Goal: Transaction & Acquisition: Download file/media

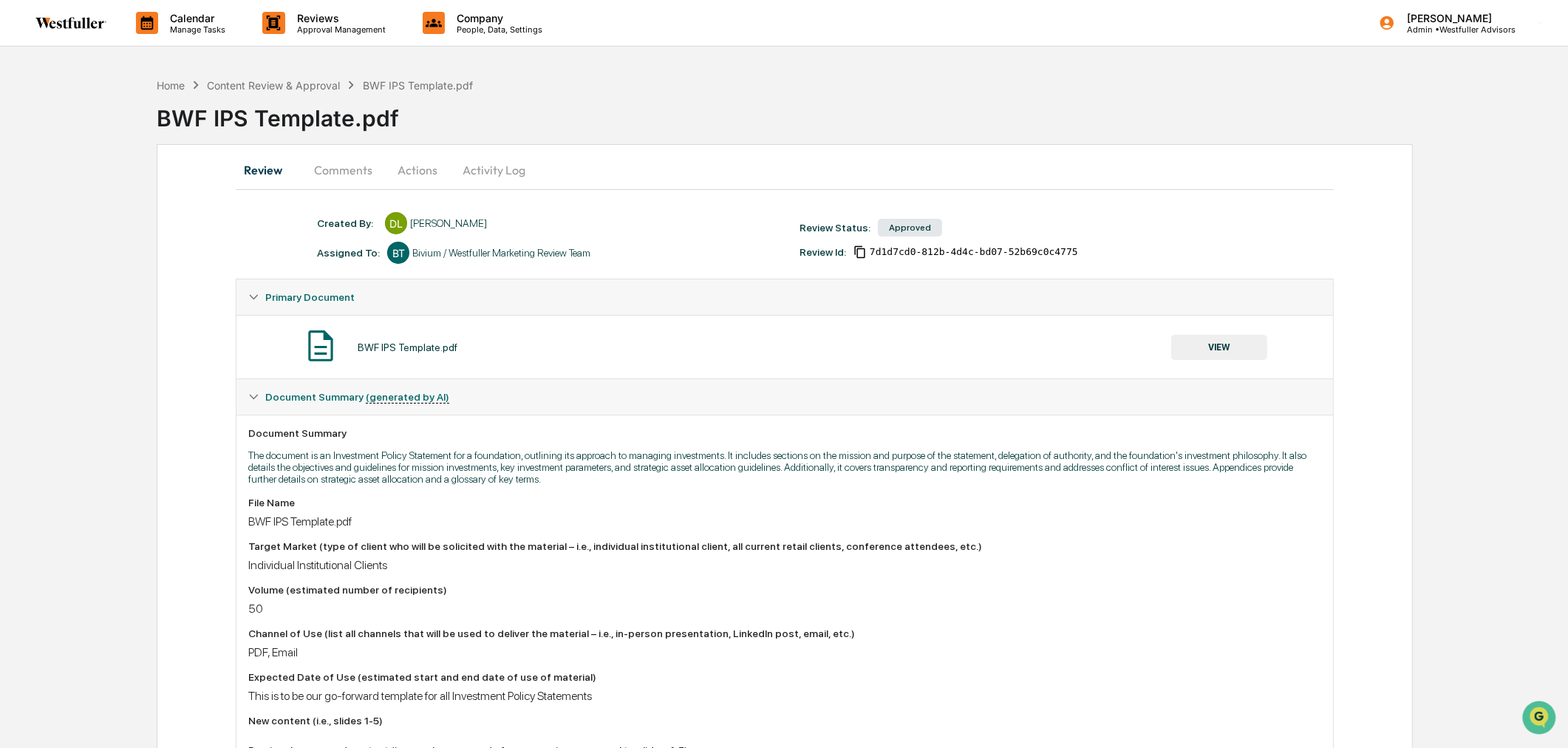
click at [1228, 337] on button "VIEW" at bounding box center [1219, 347] width 96 height 25
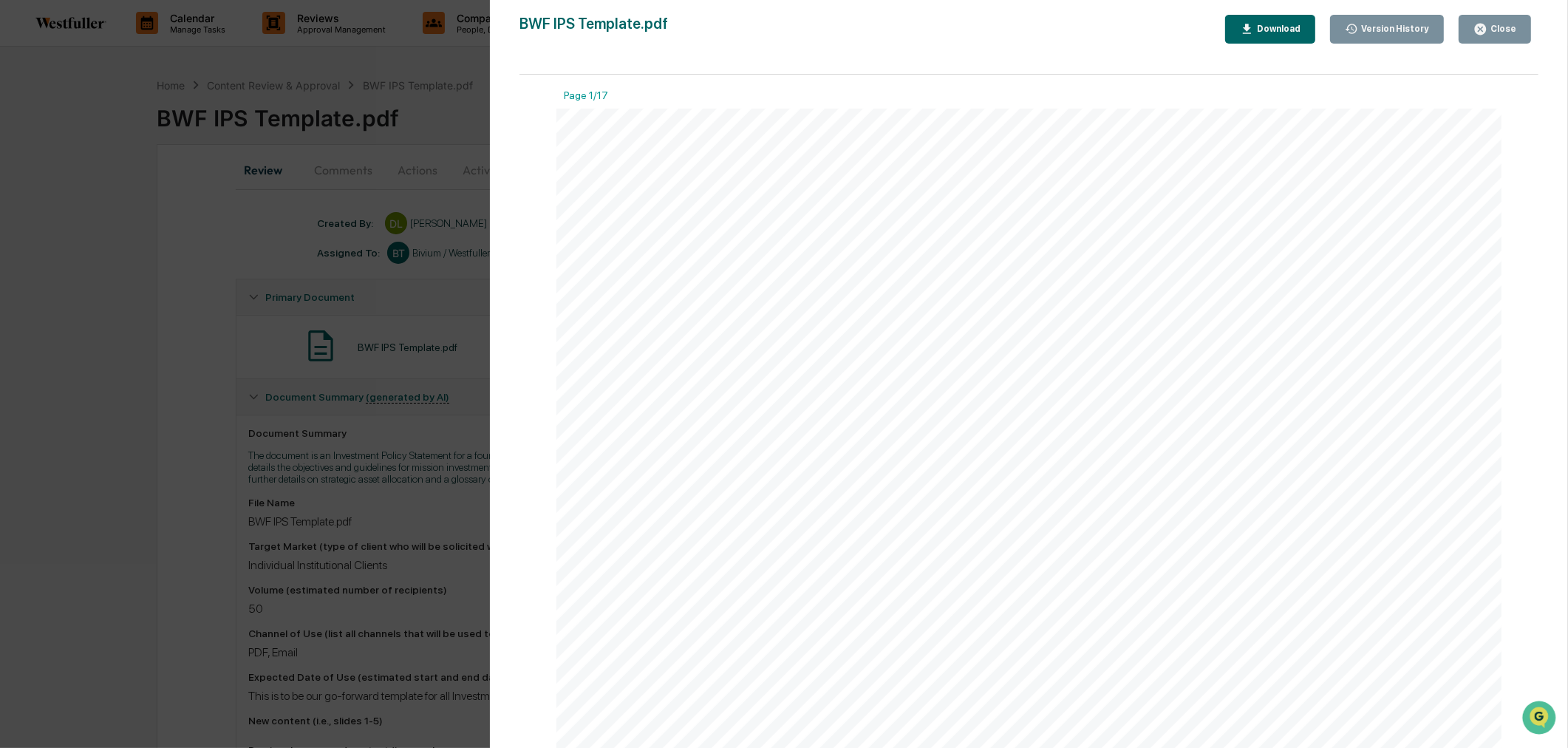
click at [1353, 35] on icon "button" at bounding box center [1352, 29] width 14 height 14
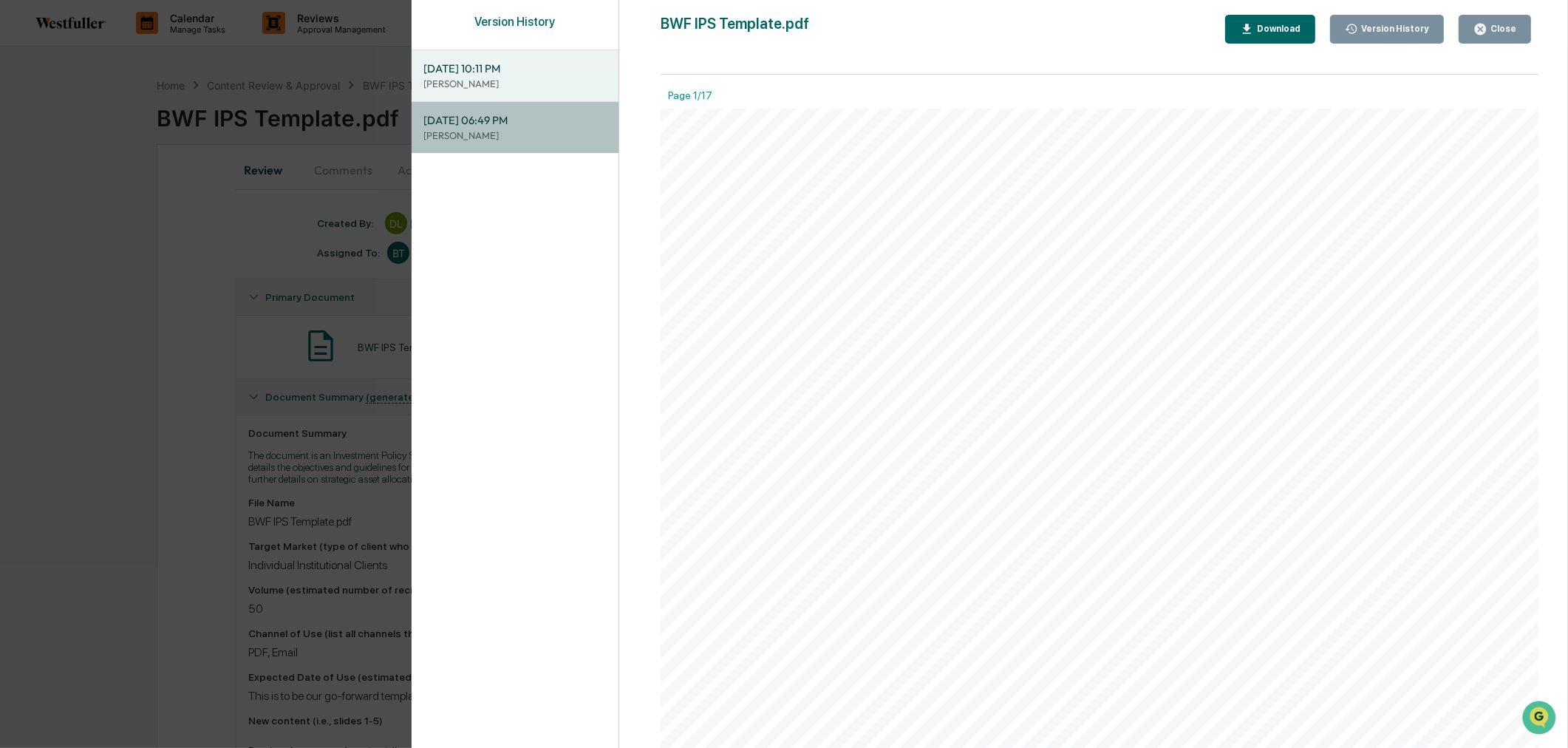
click at [508, 123] on span "08/11/2025, 06:49 PM" at bounding box center [515, 121] width 184 height 17
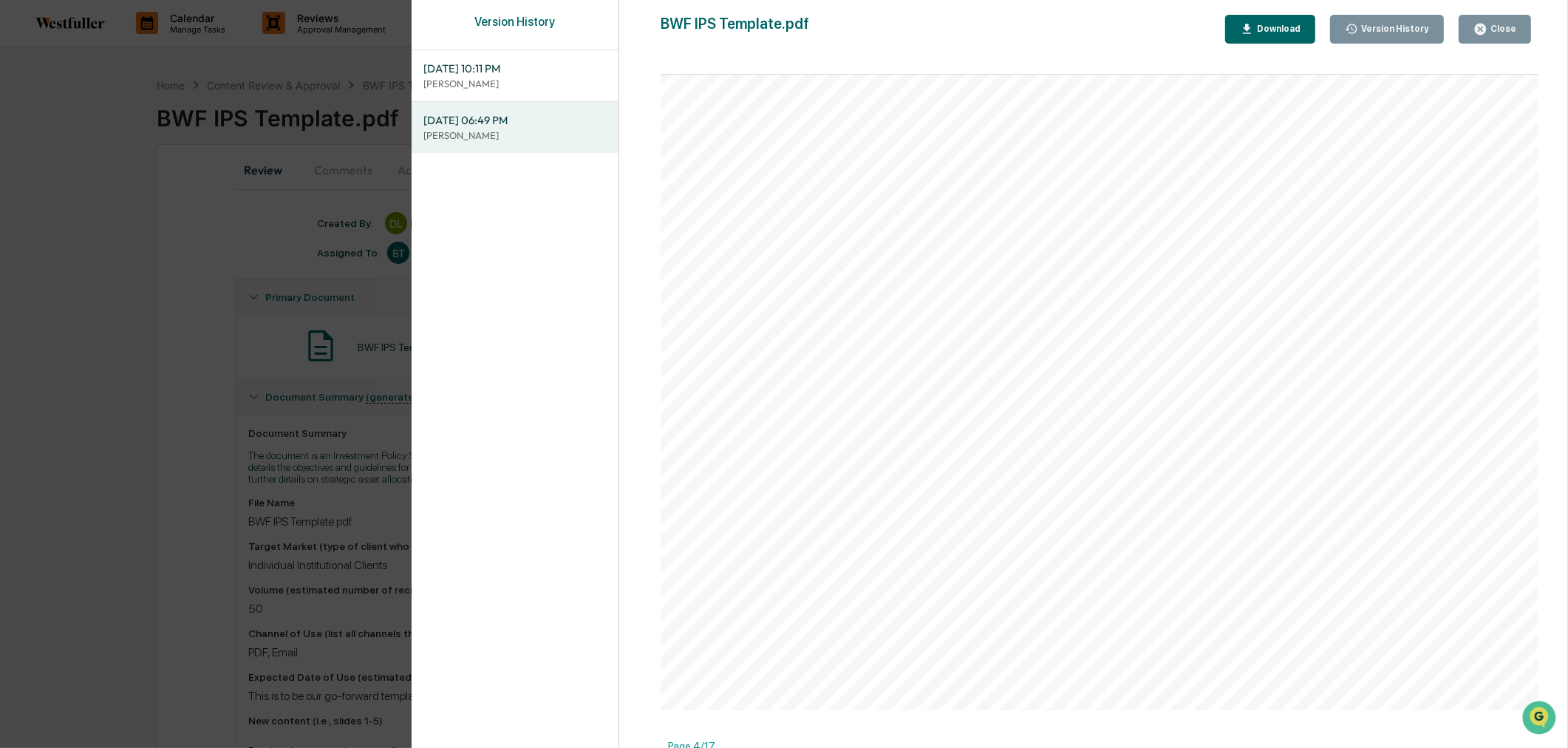
scroll to position [3368, 0]
click at [242, 210] on div "Version History 08/11/2025, 10:11 PM Danielle Lumetta 08/11/2025, 06:49 PM Dani…" at bounding box center [784, 374] width 1568 height 748
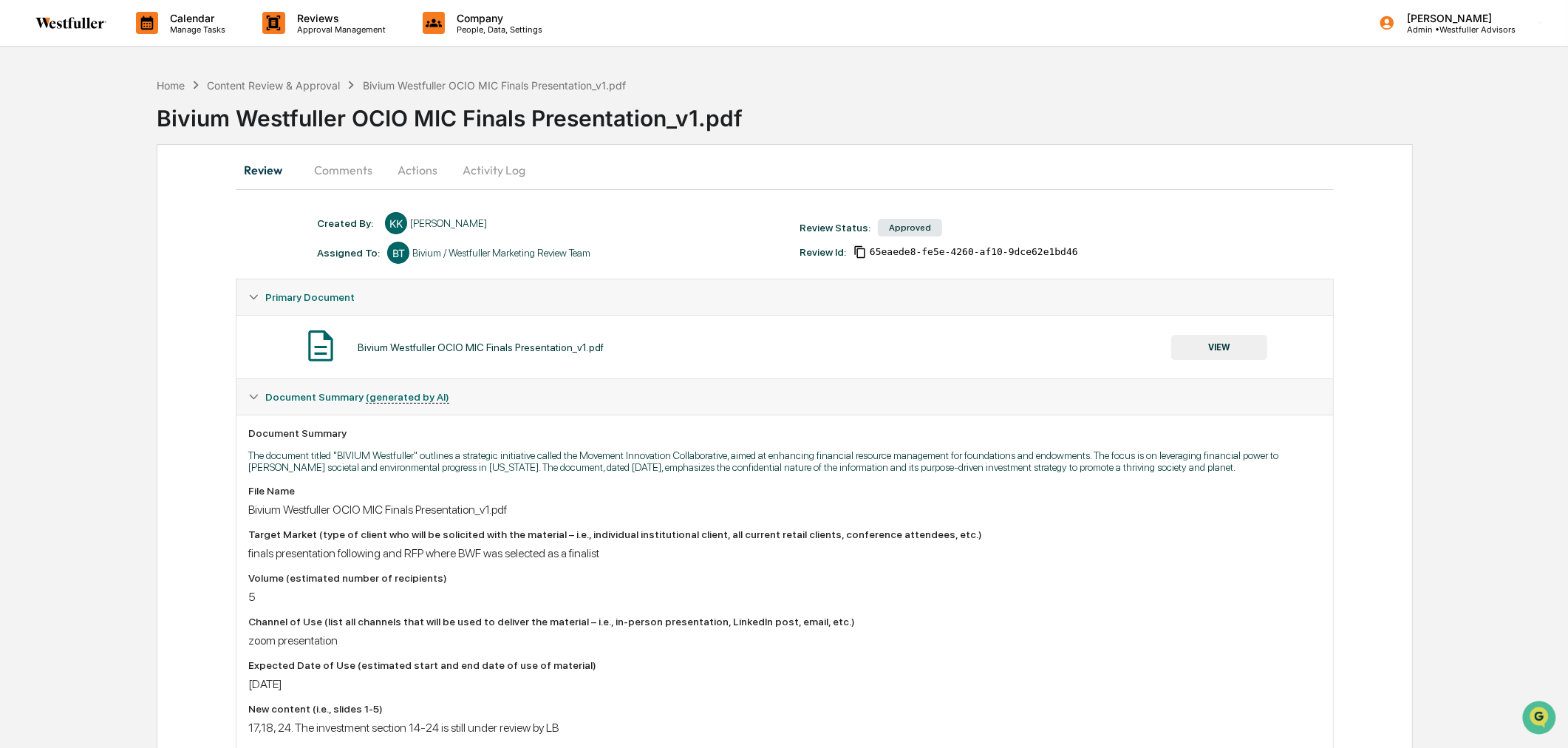
click at [1223, 349] on button "VIEW" at bounding box center [1219, 347] width 96 height 25
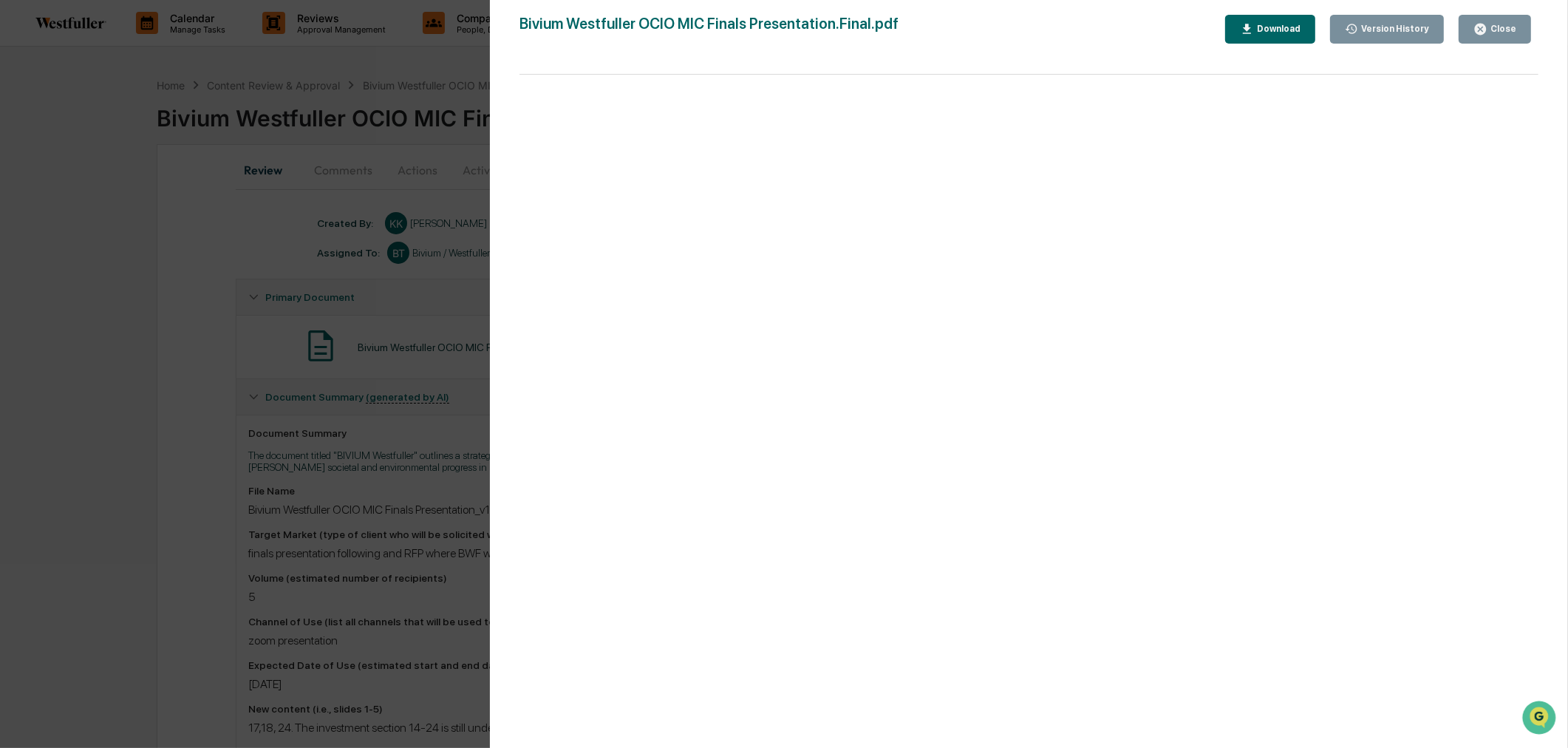
click at [1400, 26] on div "Version History" at bounding box center [1394, 29] width 71 height 10
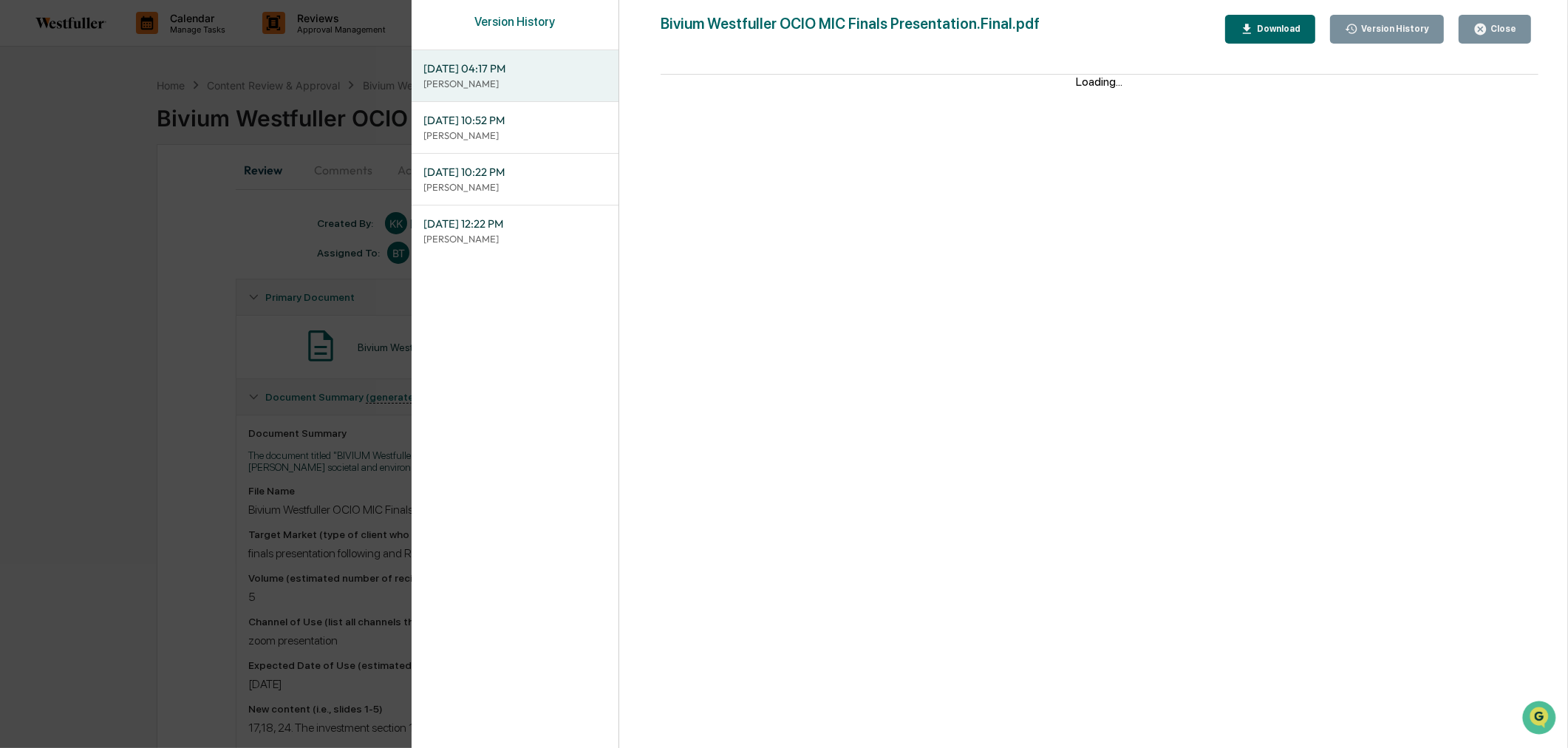
click at [300, 138] on div "Version History [DATE] 04:17 PM [PERSON_NAME] [DATE] 10:52 PM [PERSON_NAME] [DA…" at bounding box center [784, 374] width 1568 height 748
click at [336, 172] on div "Version History [DATE] 04:17 PM [PERSON_NAME] [DATE] 10:52 PM [PERSON_NAME] [DA…" at bounding box center [784, 374] width 1568 height 748
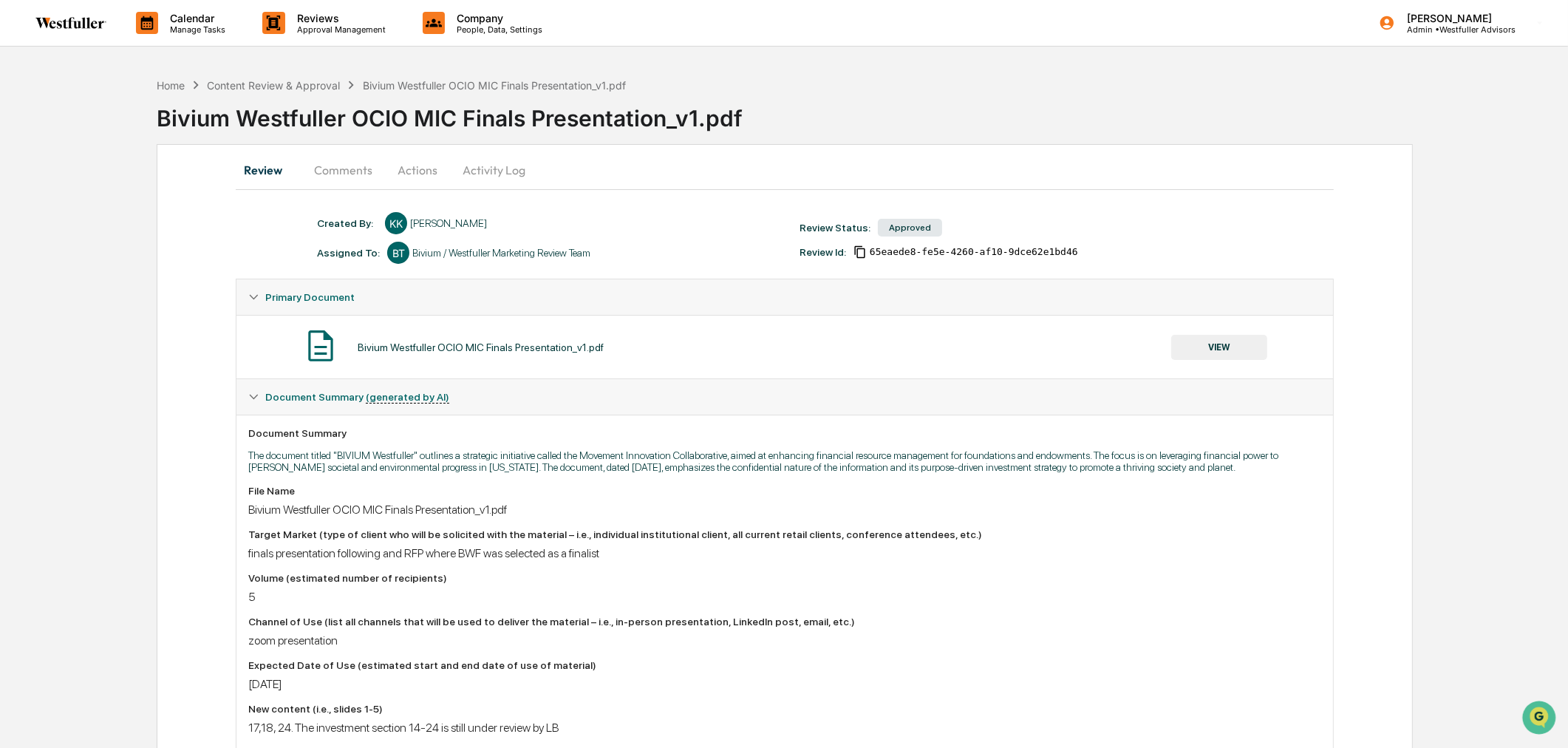
click at [341, 168] on button "Comments" at bounding box center [343, 170] width 82 height 36
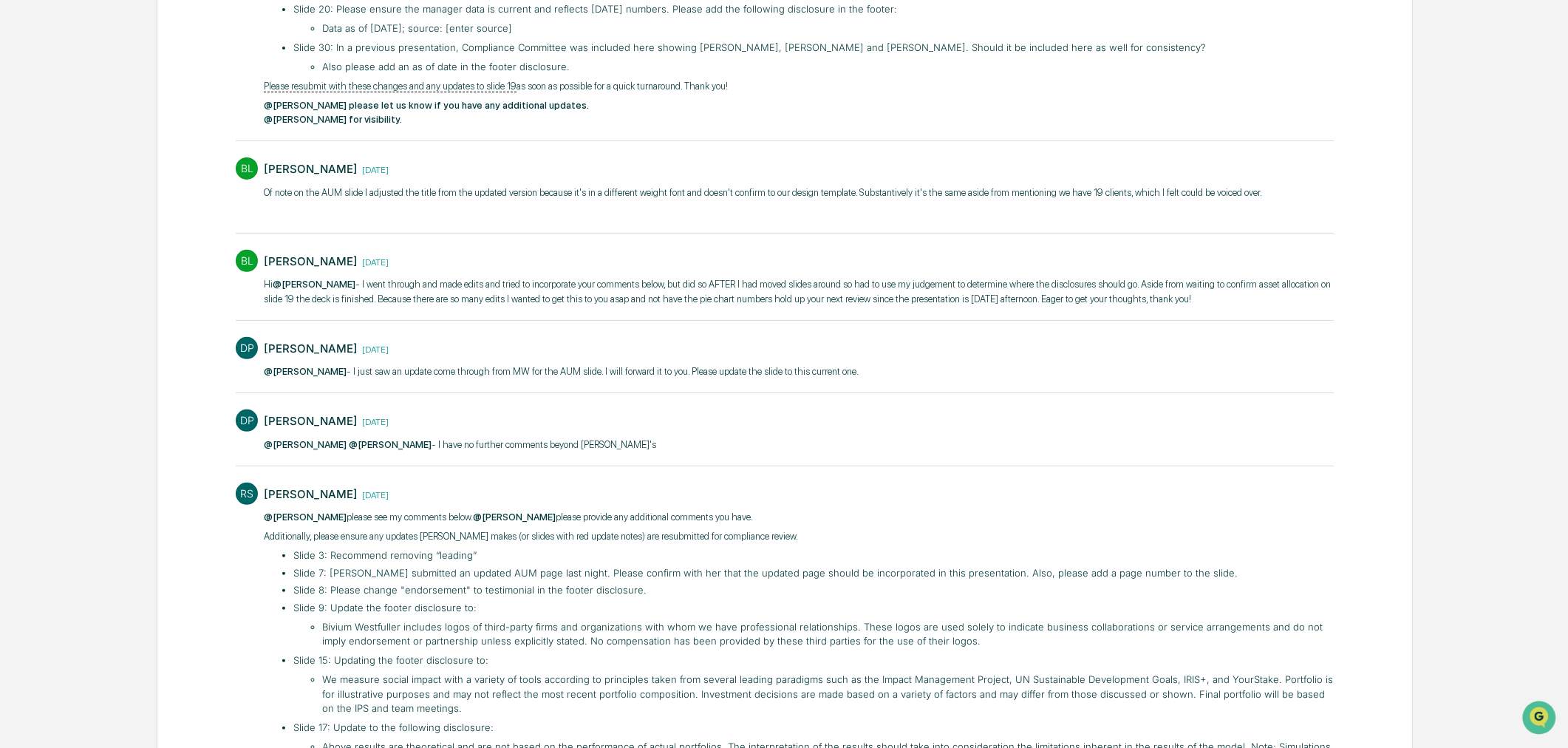
scroll to position [822, 0]
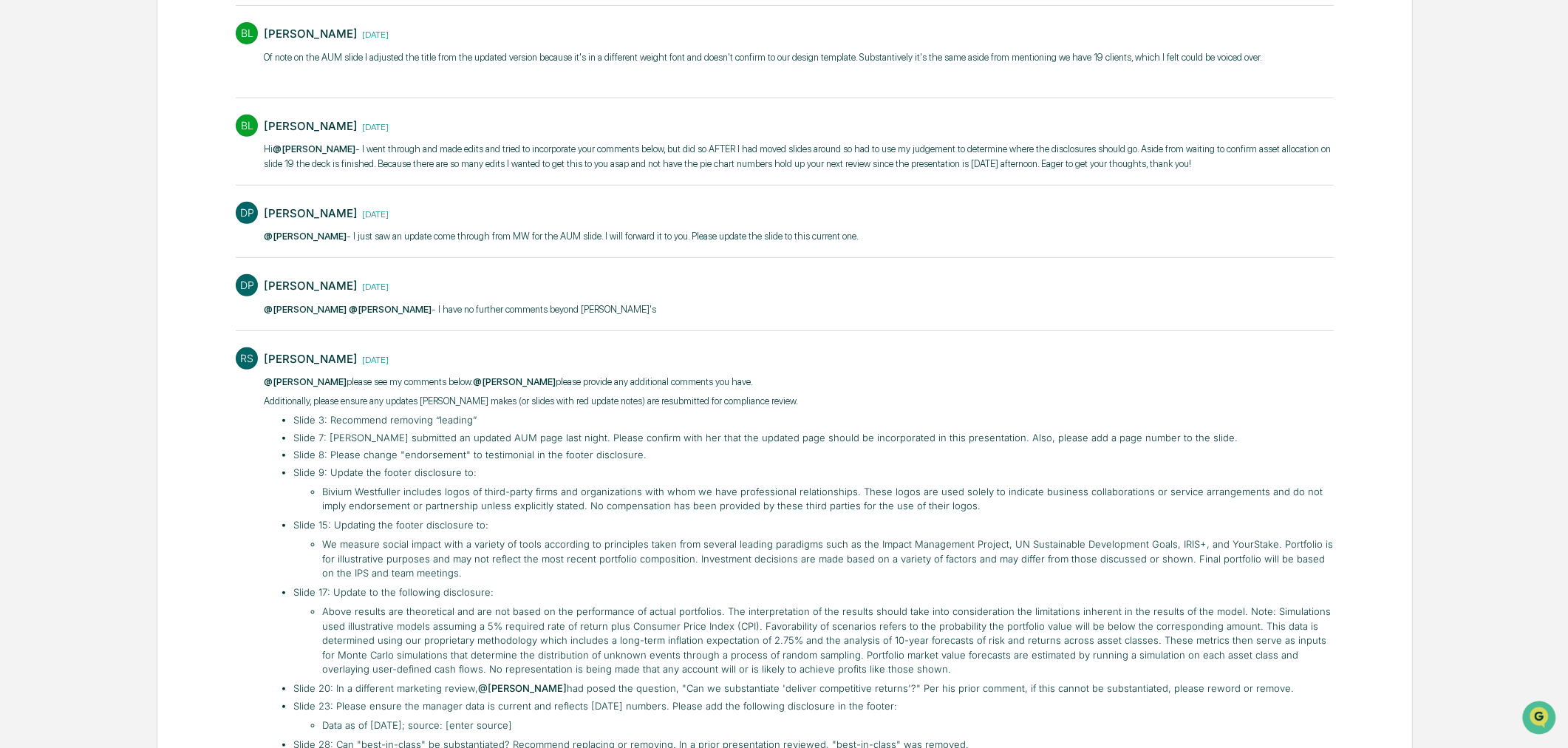
click at [694, 466] on li "Slide 9: Update the footer disclosure to: Bivium Westfuller includes logos of t…" at bounding box center [813, 490] width 1040 height 48
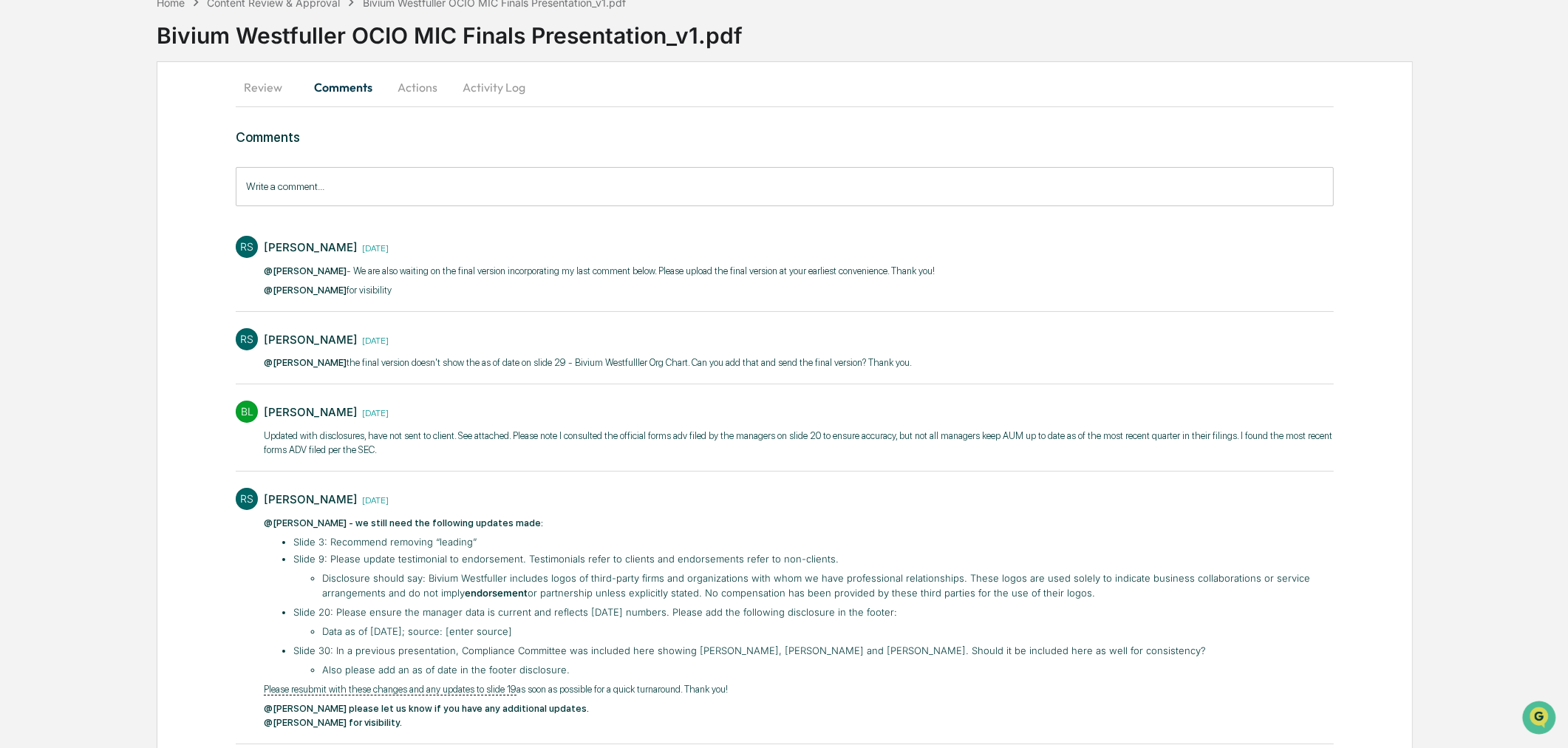
scroll to position [0, 0]
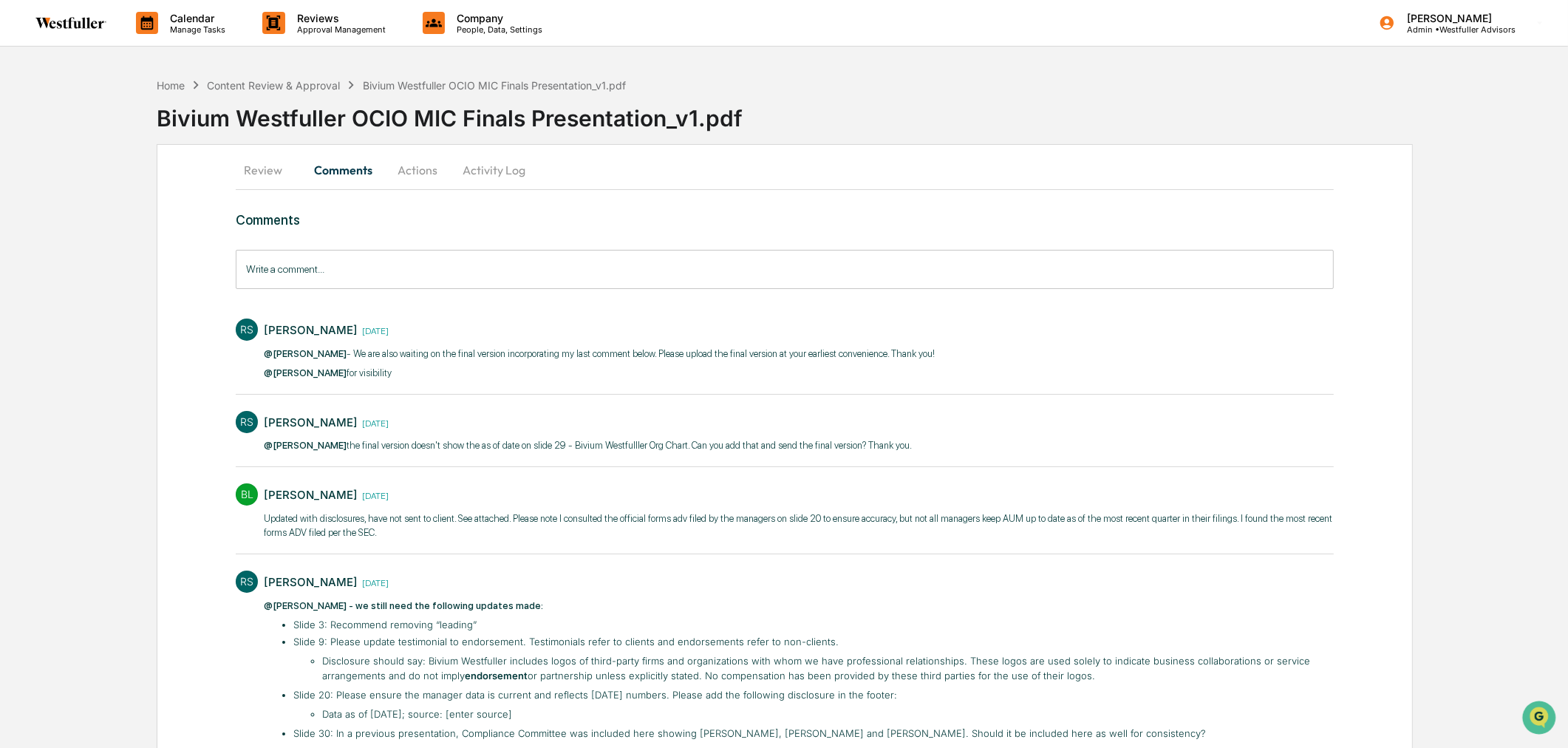
click at [283, 167] on button "Review" at bounding box center [269, 170] width 66 height 36
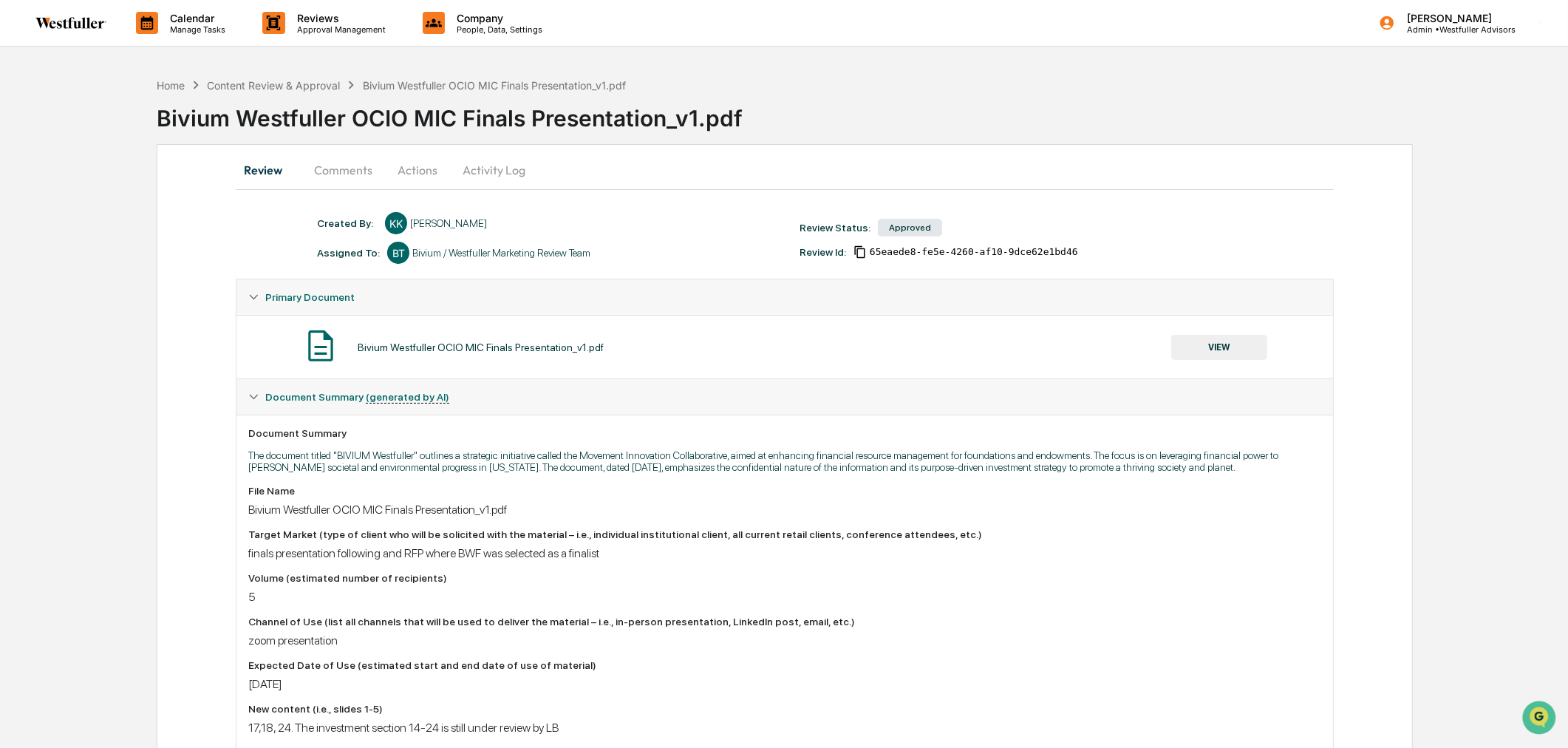
click at [1227, 342] on button "VIEW" at bounding box center [1219, 347] width 96 height 25
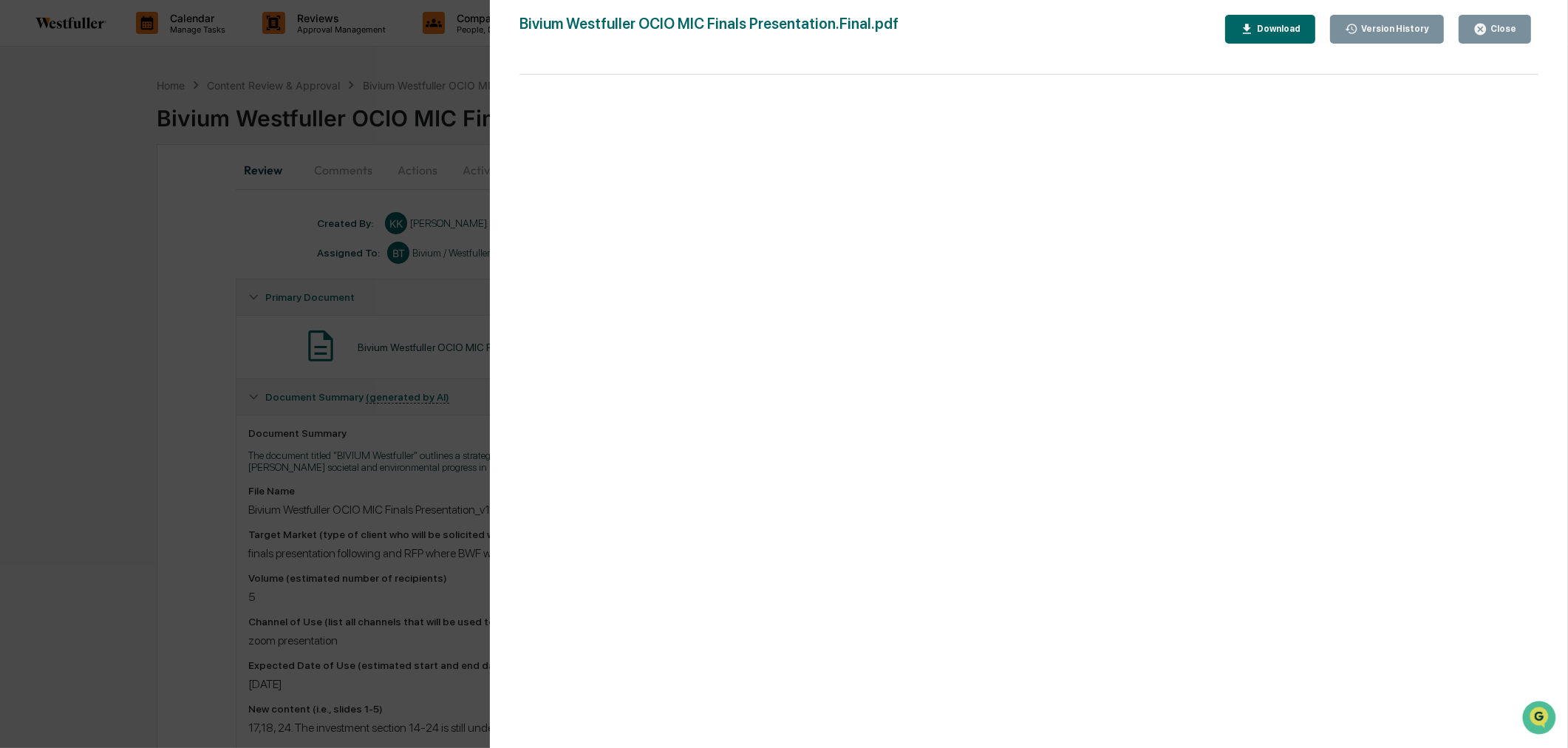
click at [1376, 32] on div "Version History" at bounding box center [1394, 29] width 71 height 10
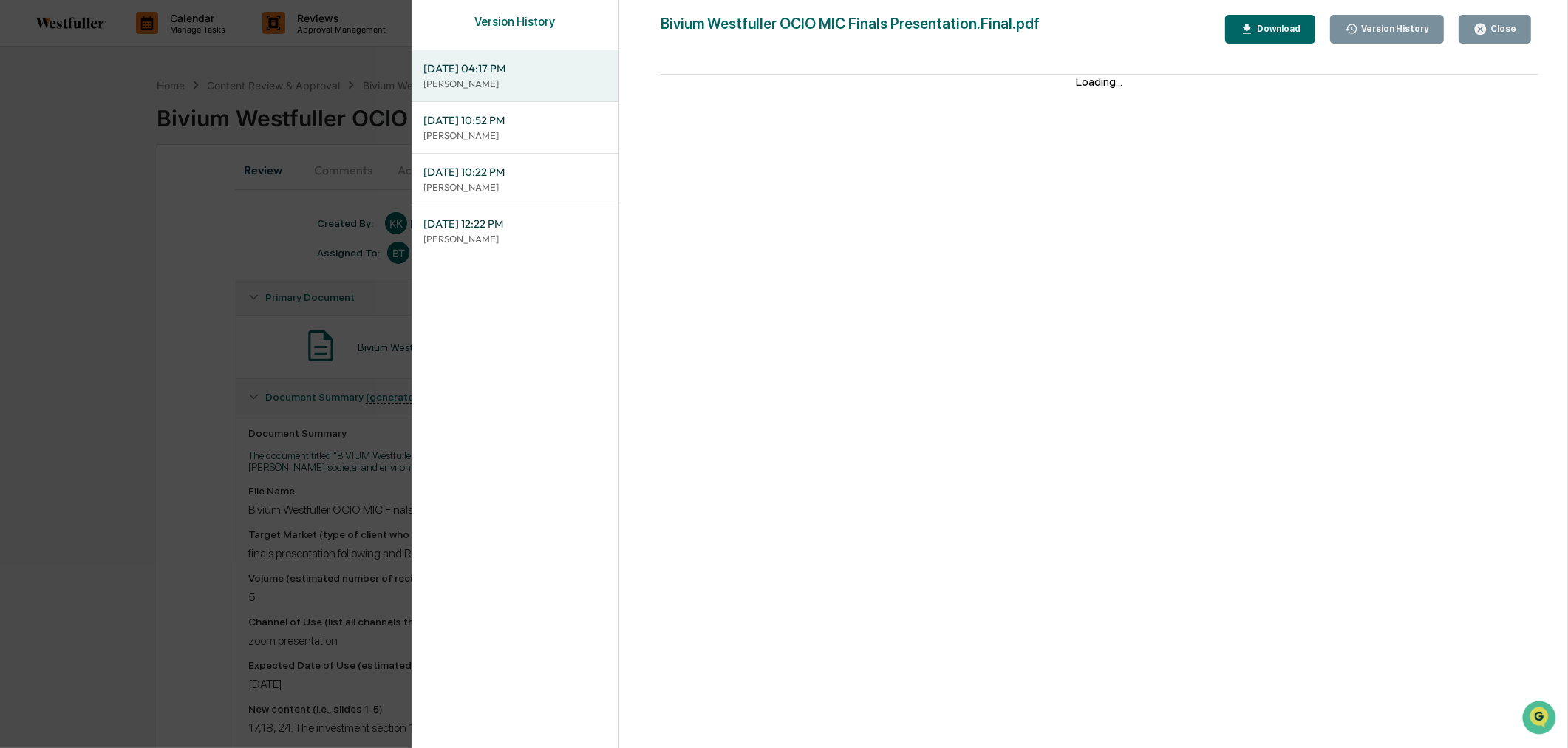
click at [522, 242] on p "[PERSON_NAME]" at bounding box center [515, 239] width 184 height 14
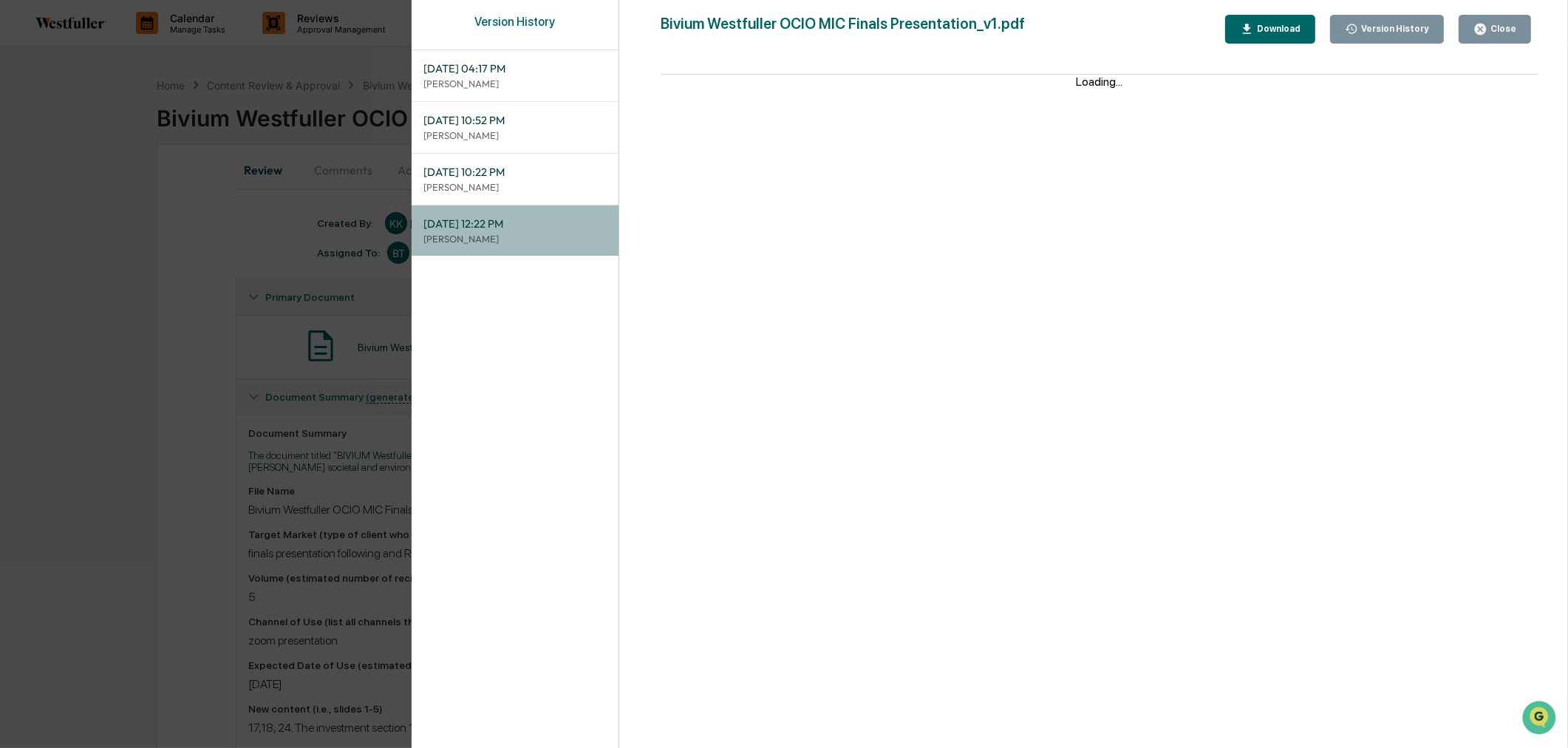
click at [508, 235] on p "[PERSON_NAME]" at bounding box center [515, 239] width 184 height 14
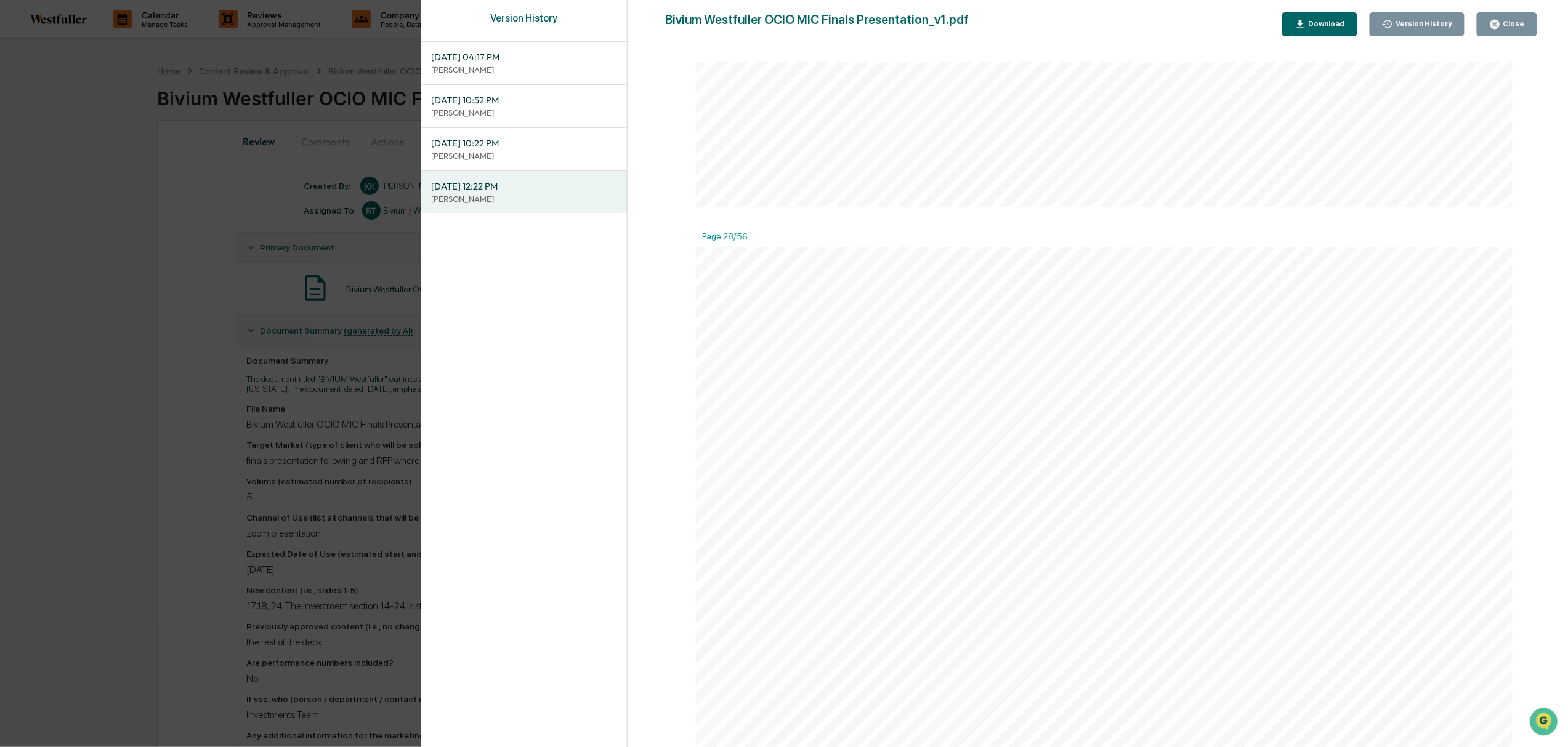
scroll to position [17592, 0]
click at [258, 173] on div "Version History [DATE] 04:17 PM [PERSON_NAME] [DATE] 10:52 PM [PERSON_NAME] [DA…" at bounding box center [784, 374] width 1568 height 747
click at [323, 141] on div "Version History [DATE] 04:17 PM [PERSON_NAME] [DATE] 10:52 PM [PERSON_NAME] [DA…" at bounding box center [784, 374] width 1568 height 747
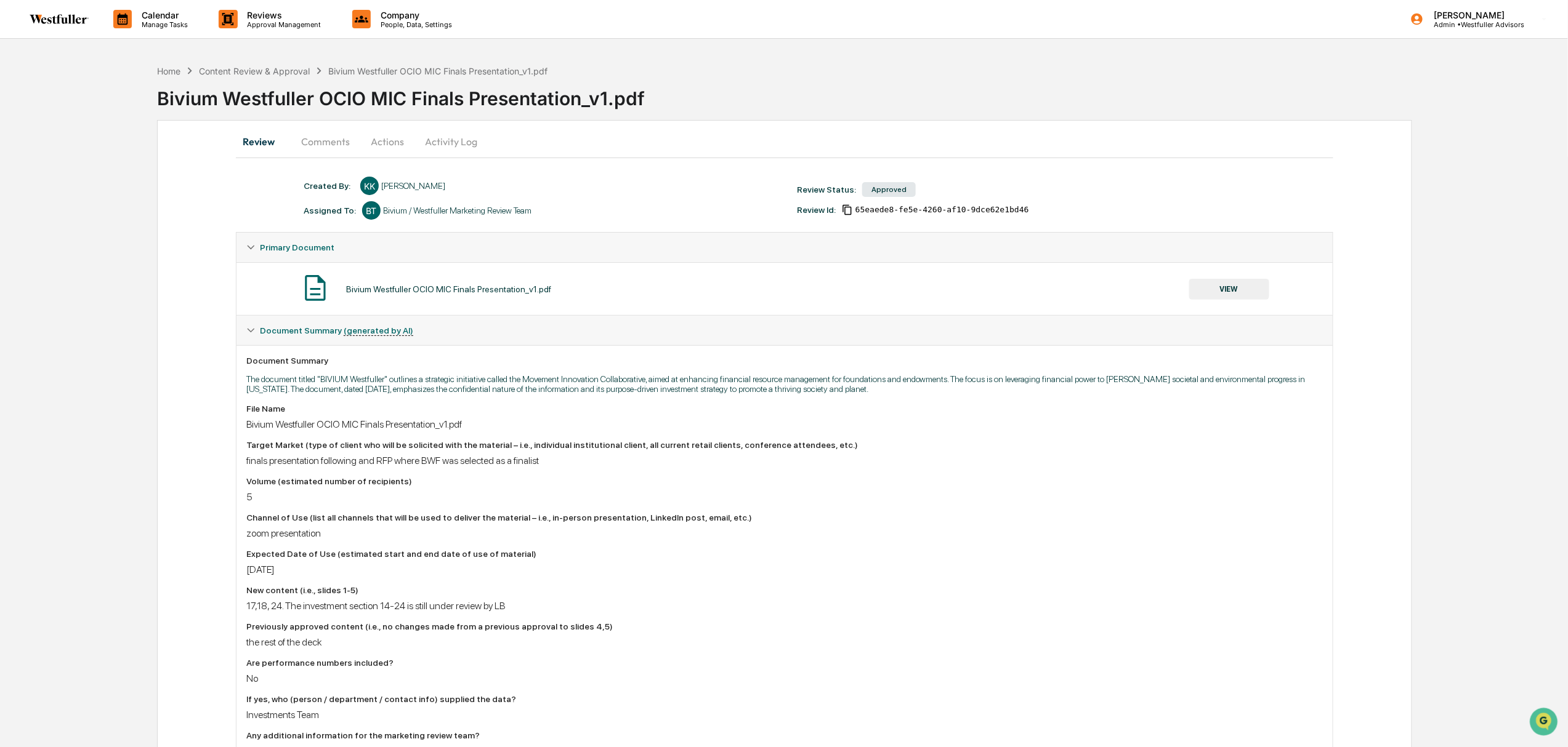
click at [334, 134] on button "Comments" at bounding box center [325, 142] width 68 height 30
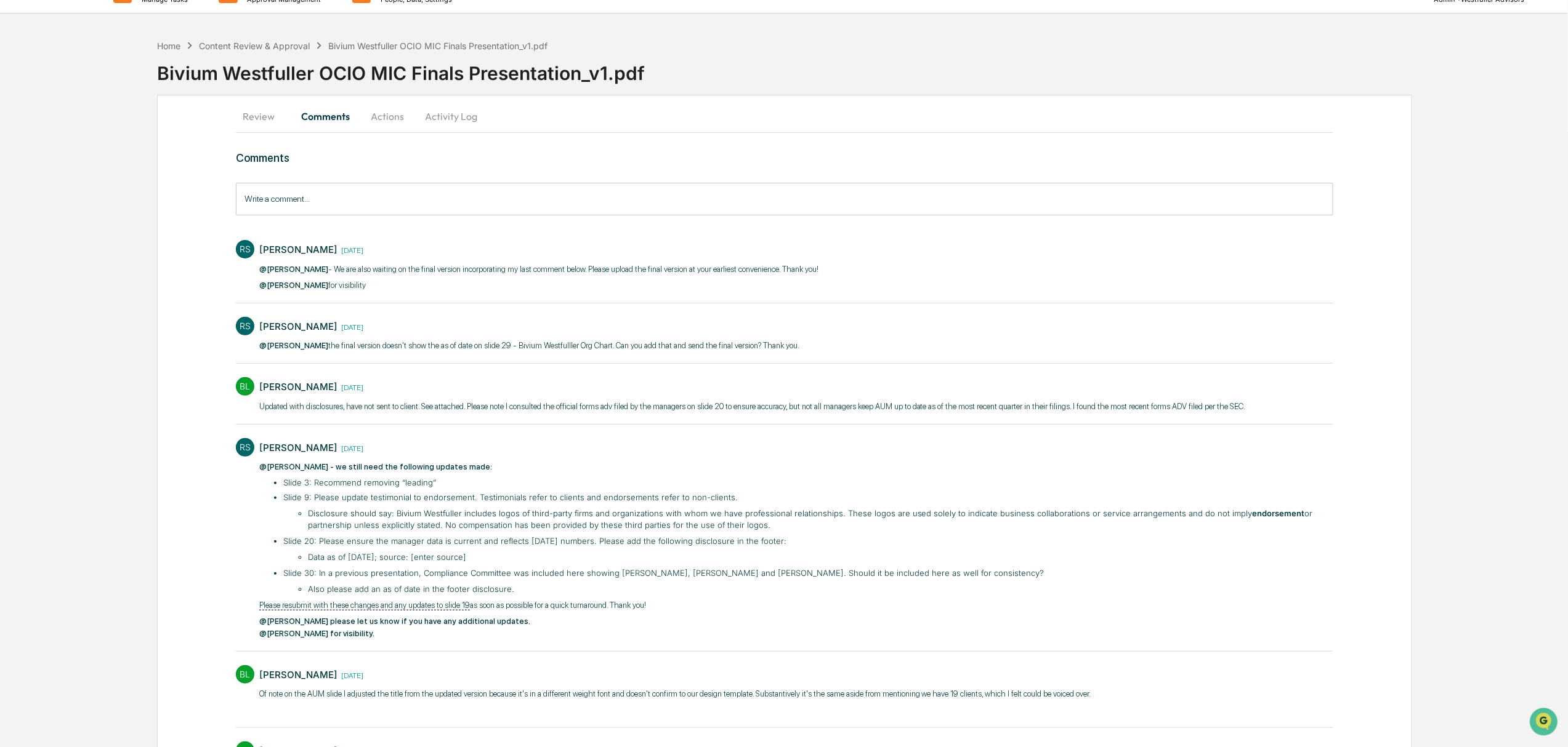
scroll to position [0, 0]
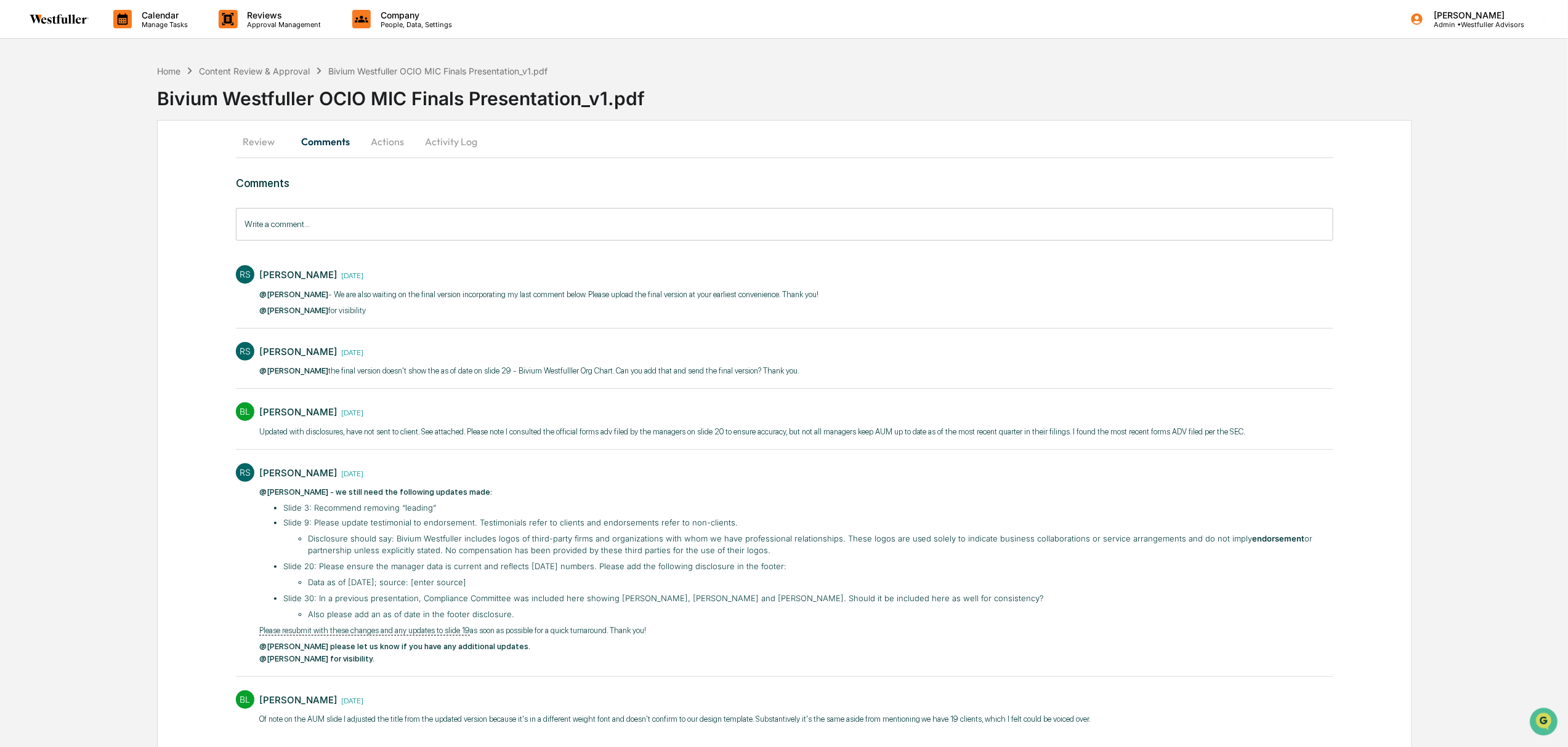
click at [309, 154] on button "Comments" at bounding box center [325, 142] width 68 height 30
click at [256, 148] on button "Review" at bounding box center [263, 142] width 55 height 30
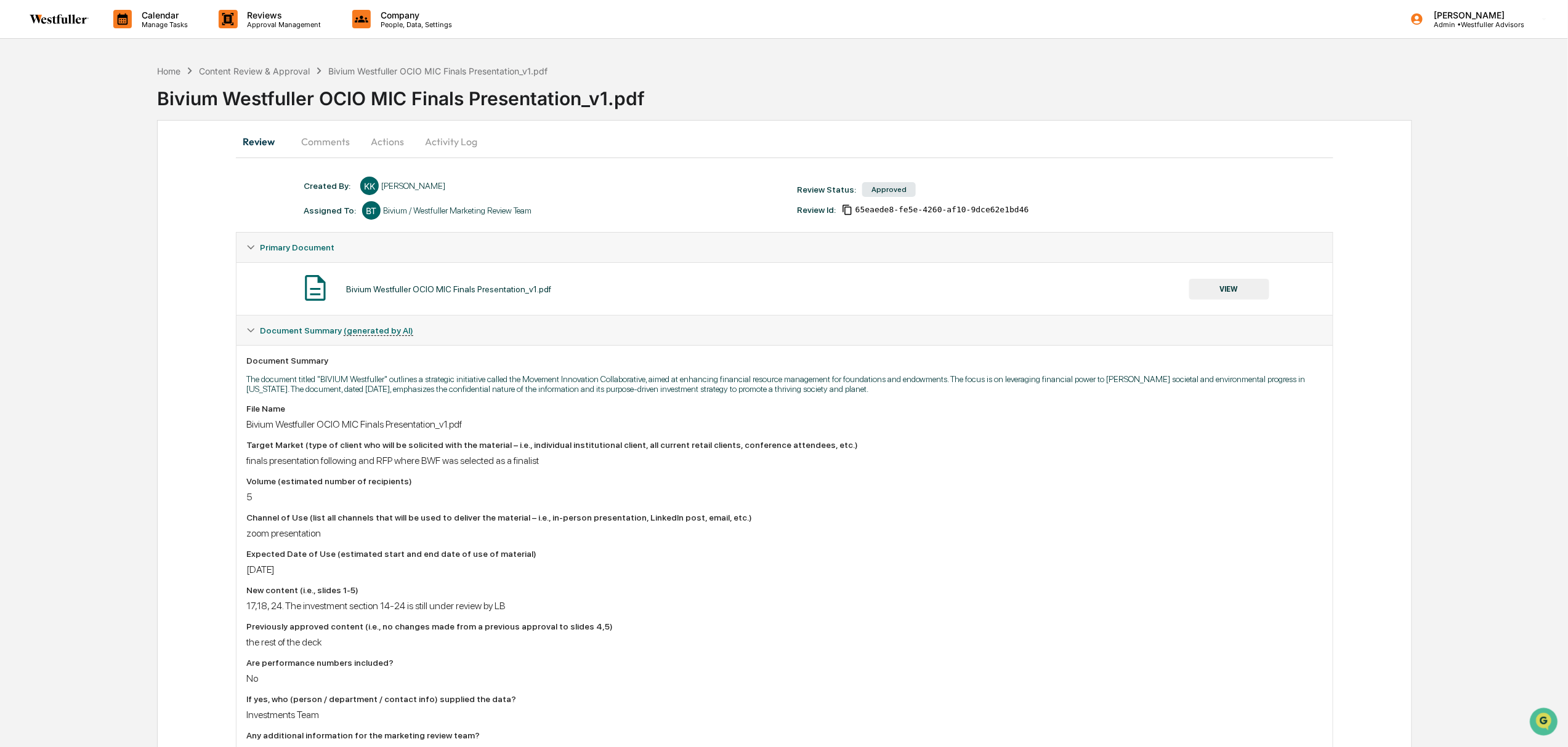
click at [1237, 288] on button "VIEW" at bounding box center [1230, 289] width 80 height 21
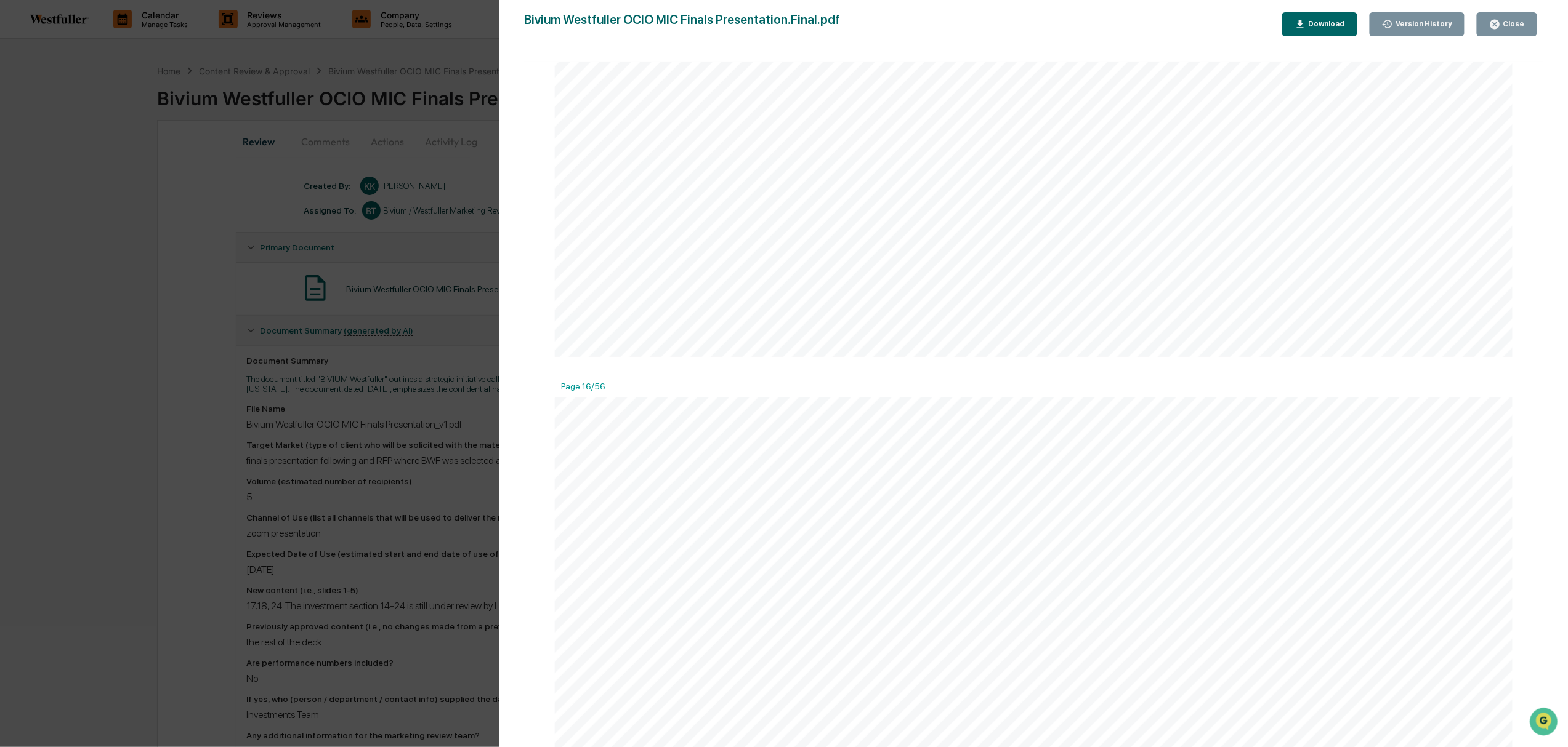
scroll to position [11066, 0]
click at [229, 218] on div "Version History [DATE] 04:17 PM [PERSON_NAME] [DATE] 10:52 PM [PERSON_NAME] [DA…" at bounding box center [784, 374] width 1568 height 747
click at [329, 144] on div "Version History [DATE] 04:17 PM [PERSON_NAME] [DATE] 10:52 PM [PERSON_NAME] [DA…" at bounding box center [784, 374] width 1568 height 747
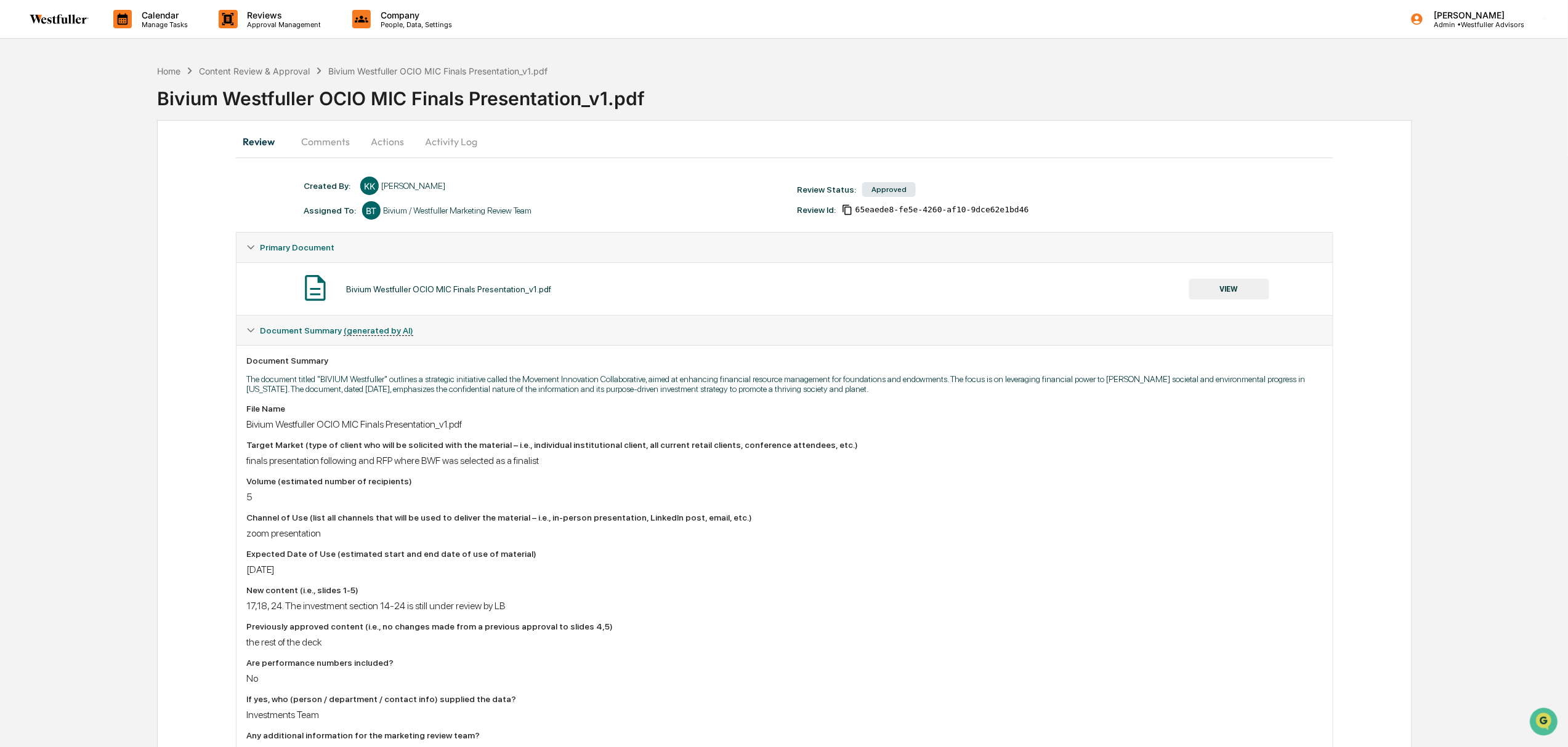
click at [336, 144] on button "Comments" at bounding box center [325, 142] width 68 height 30
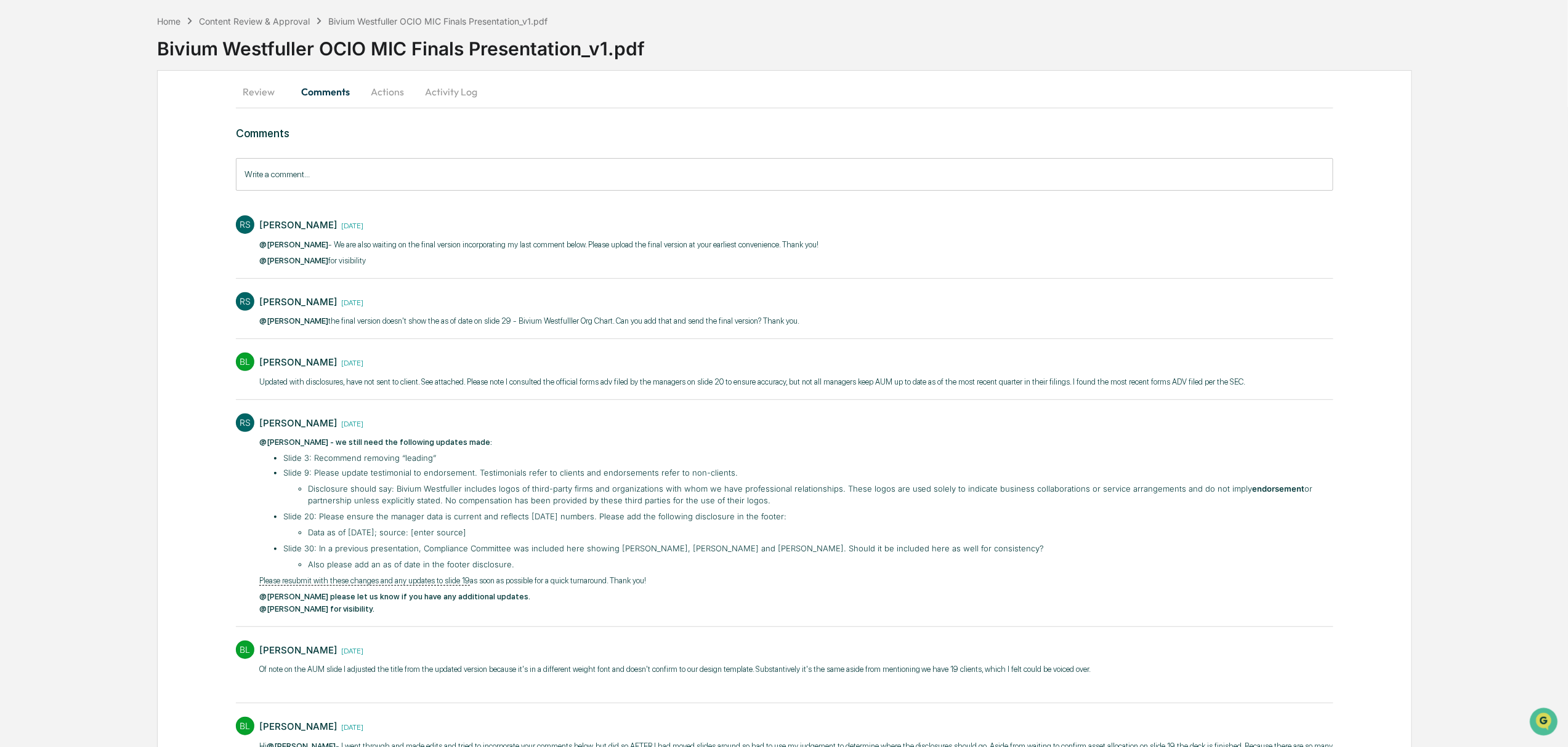
scroll to position [0, 0]
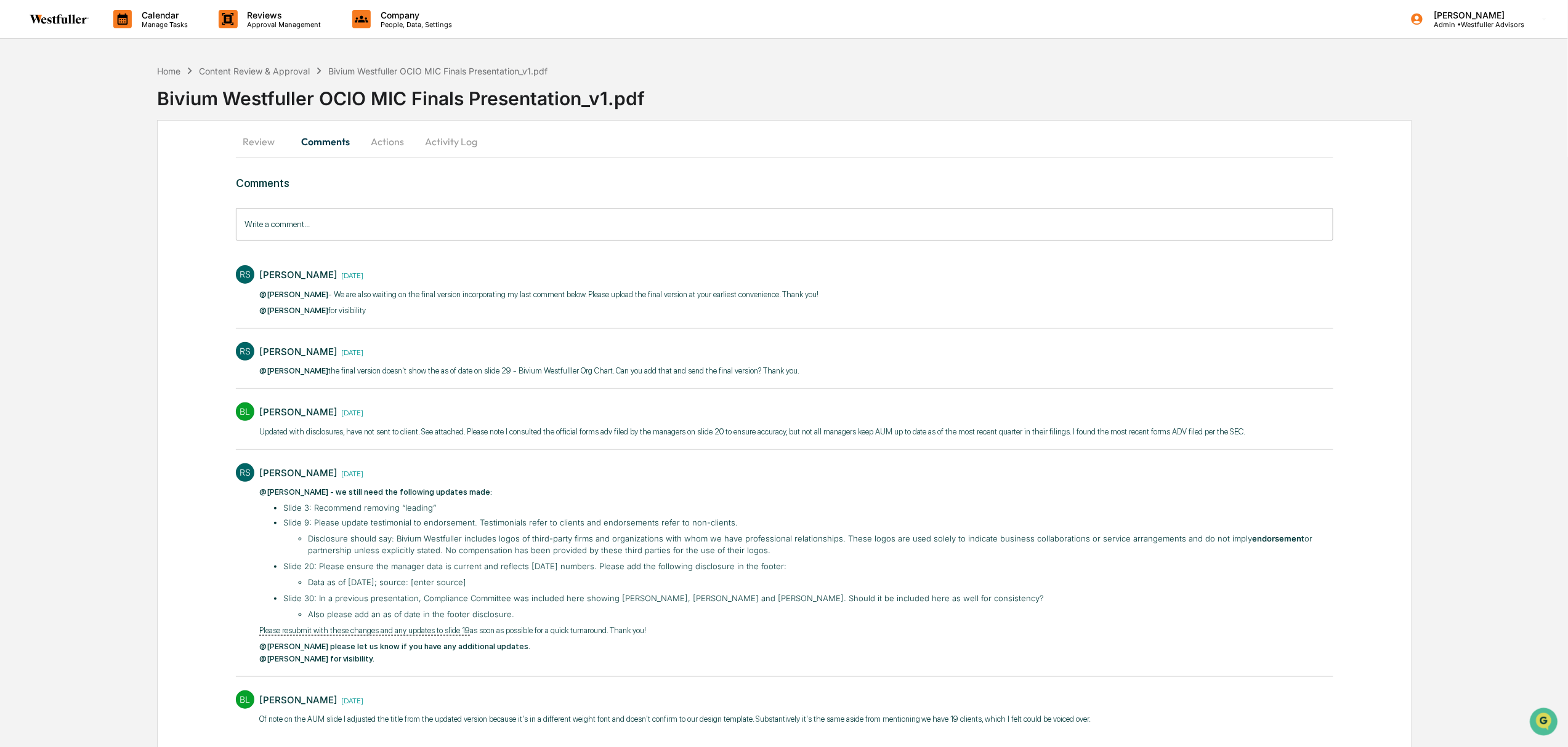
click at [269, 145] on button "Review" at bounding box center [263, 142] width 55 height 30
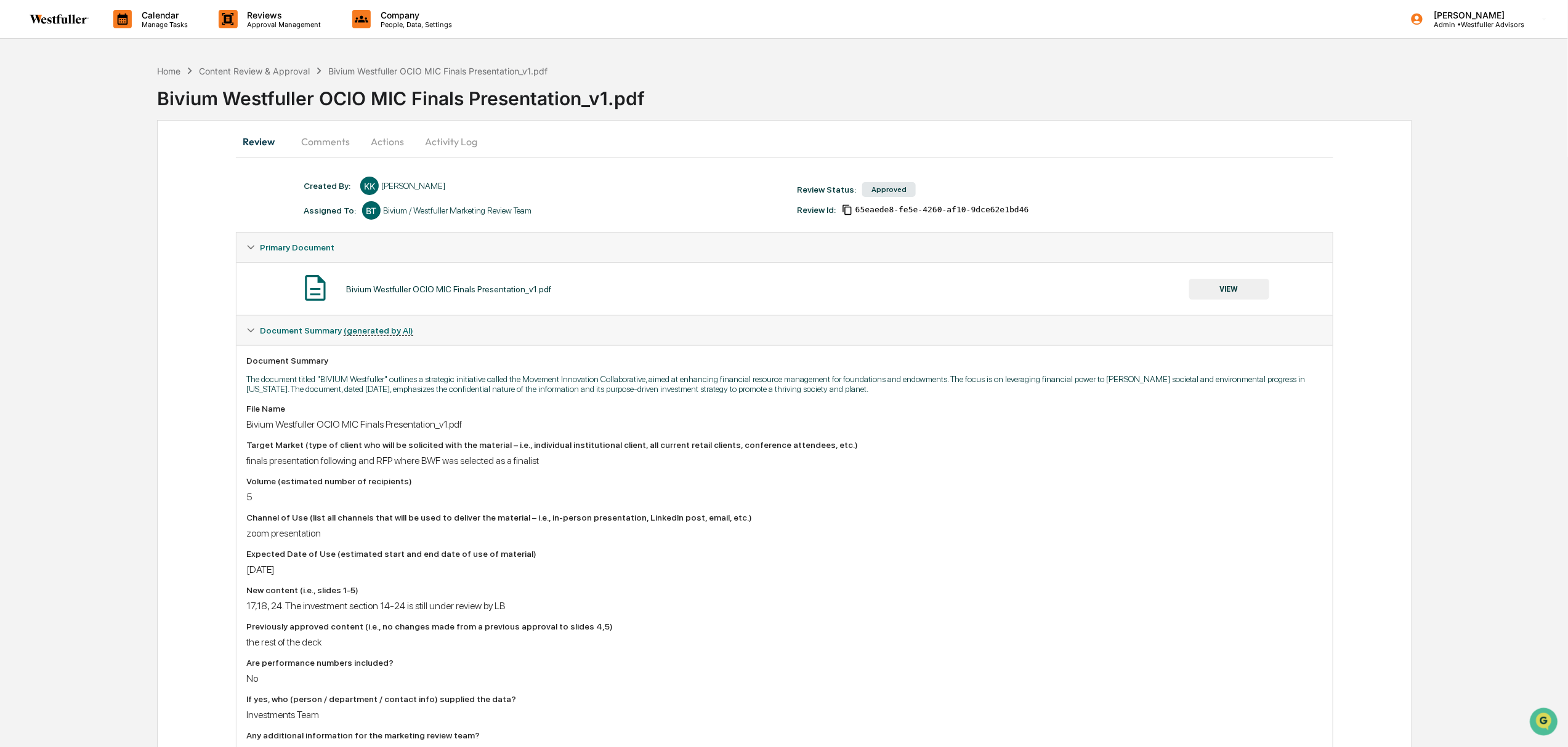
click at [1255, 283] on button "VIEW" at bounding box center [1230, 289] width 80 height 21
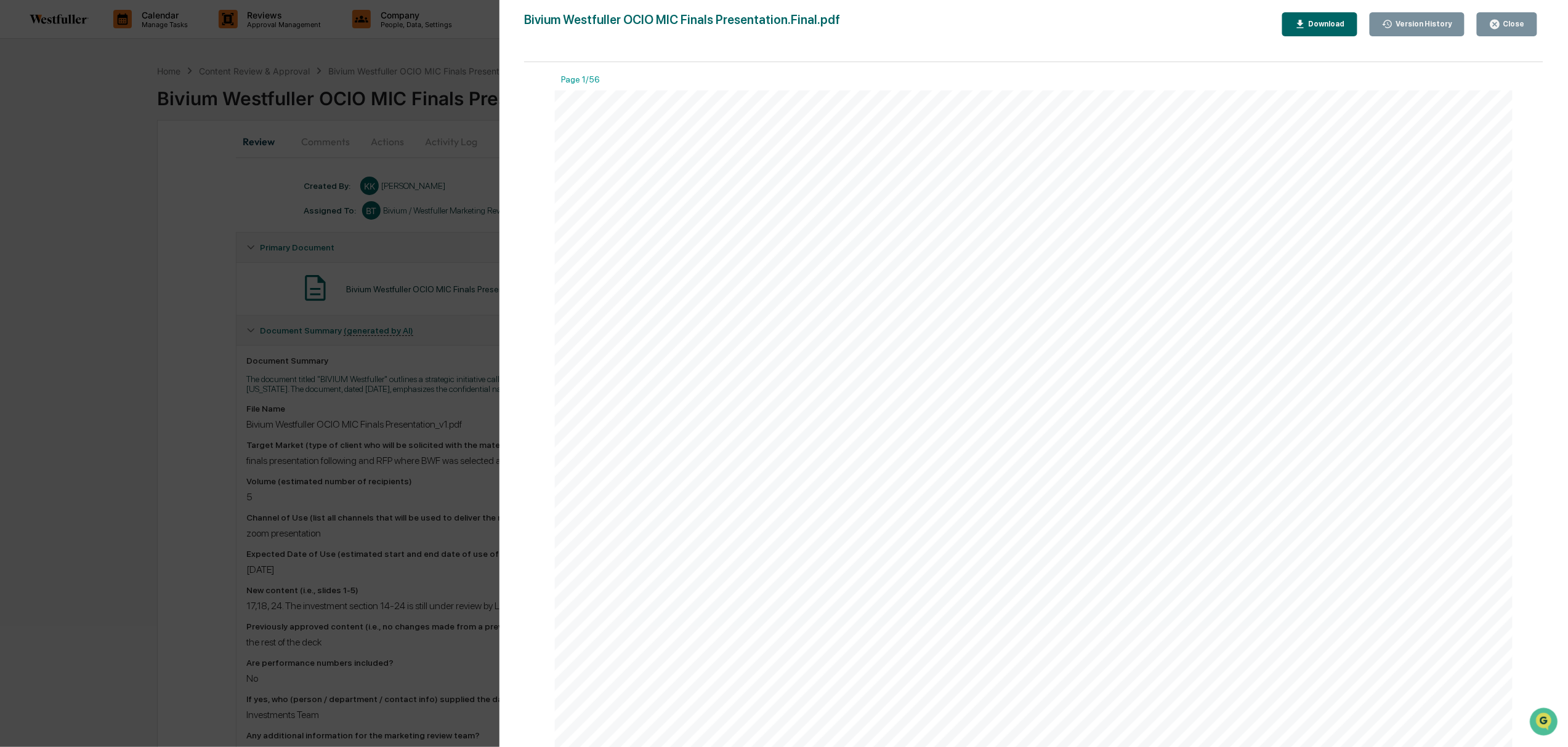
click at [1313, 31] on button "Version History" at bounding box center [1417, 24] width 95 height 24
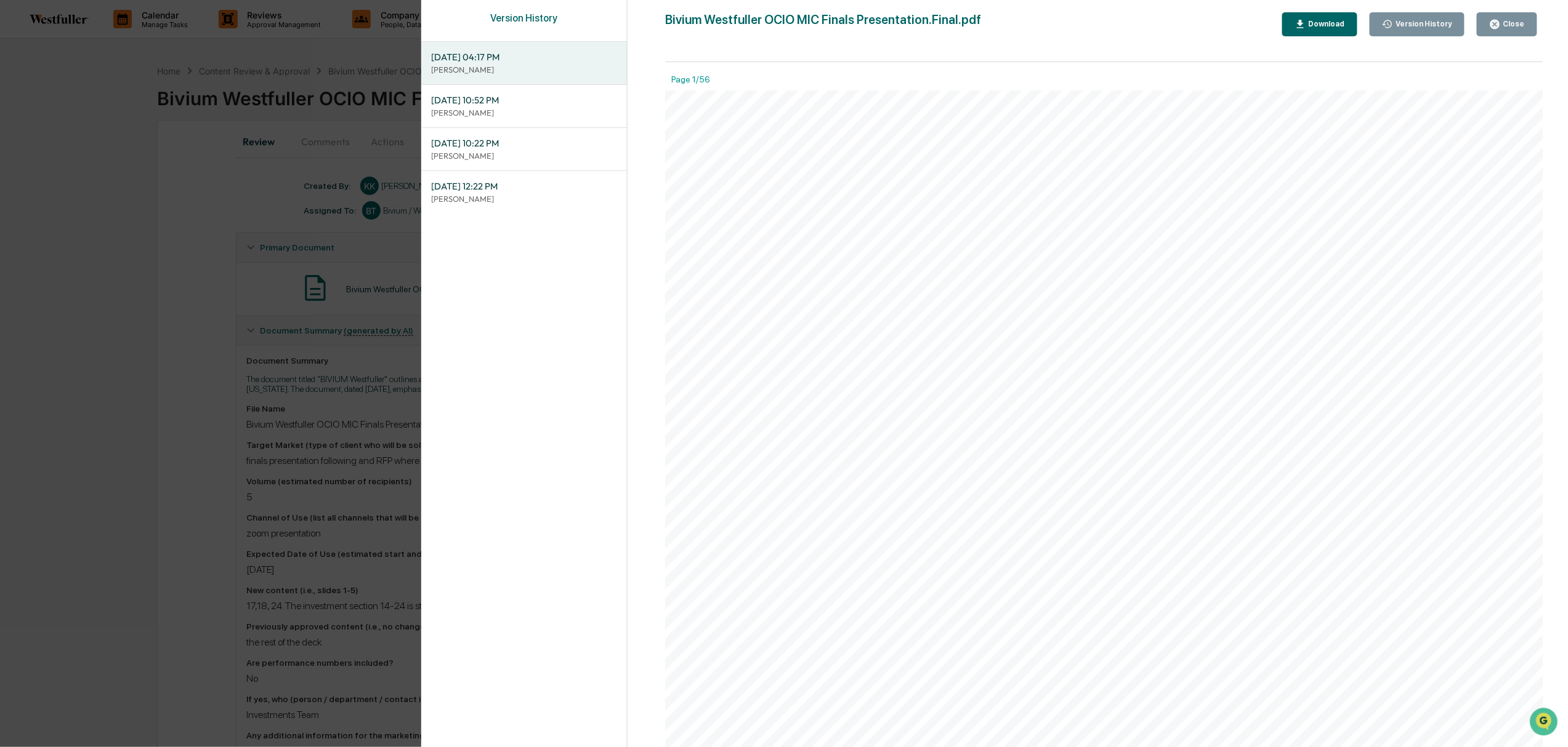
click at [565, 186] on span "[DATE] 12:22 PM" at bounding box center [524, 186] width 186 height 14
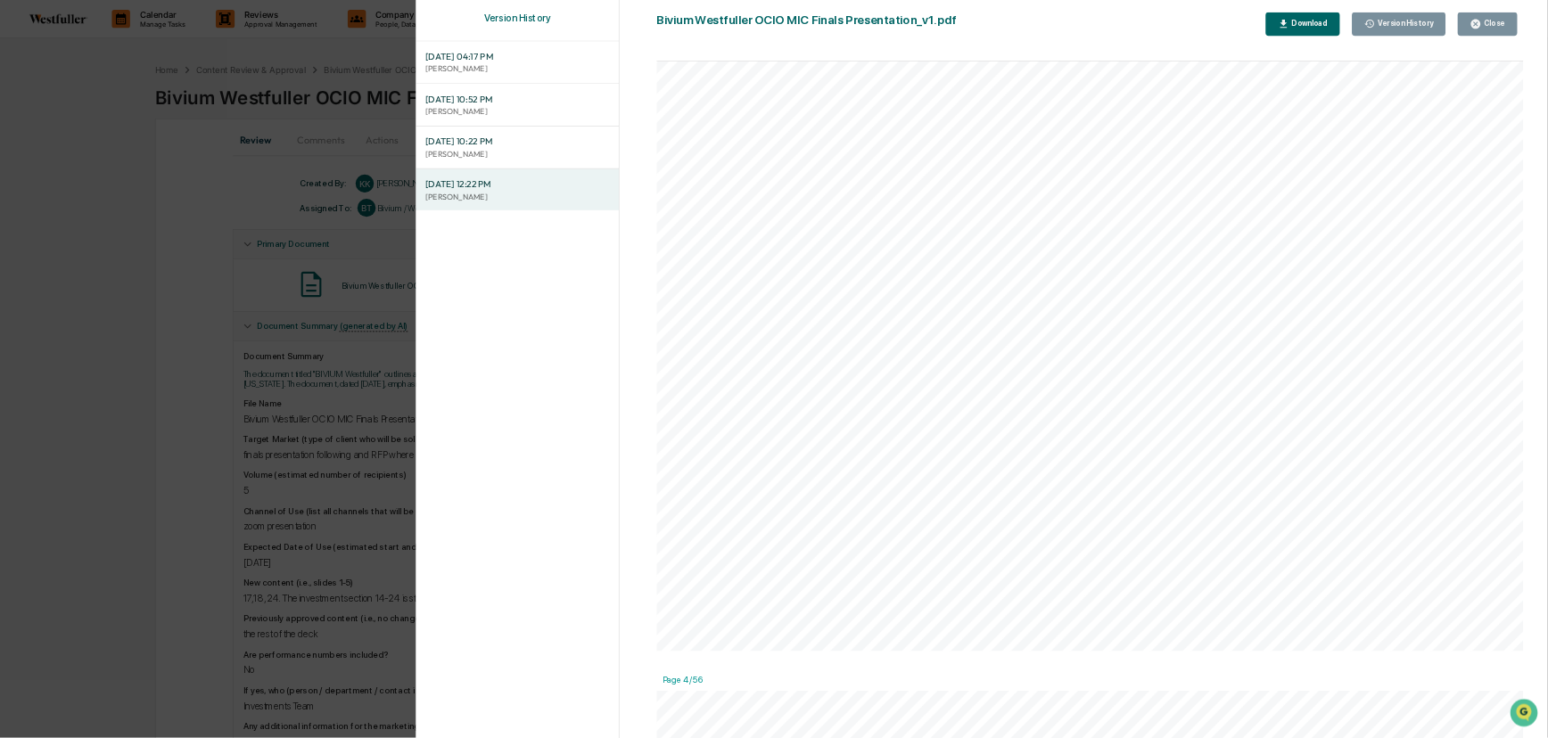
scroll to position [2377, 0]
click at [169, 287] on div "Version History [DATE] 04:17 PM [PERSON_NAME] [DATE] 10:52 PM [PERSON_NAME] [DA…" at bounding box center [1135, 541] width 2270 height 1082
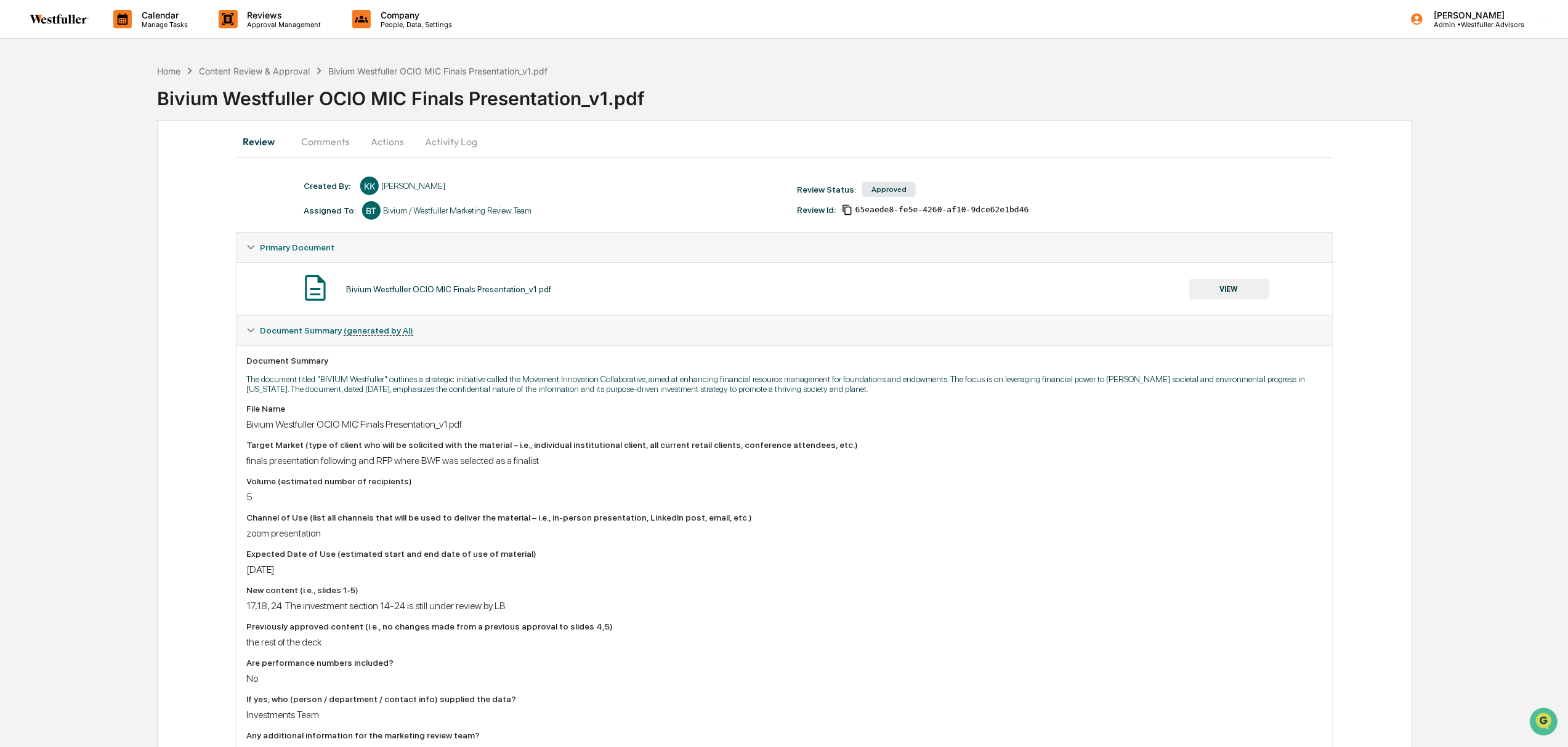
click at [345, 143] on button "Comments" at bounding box center [325, 142] width 68 height 30
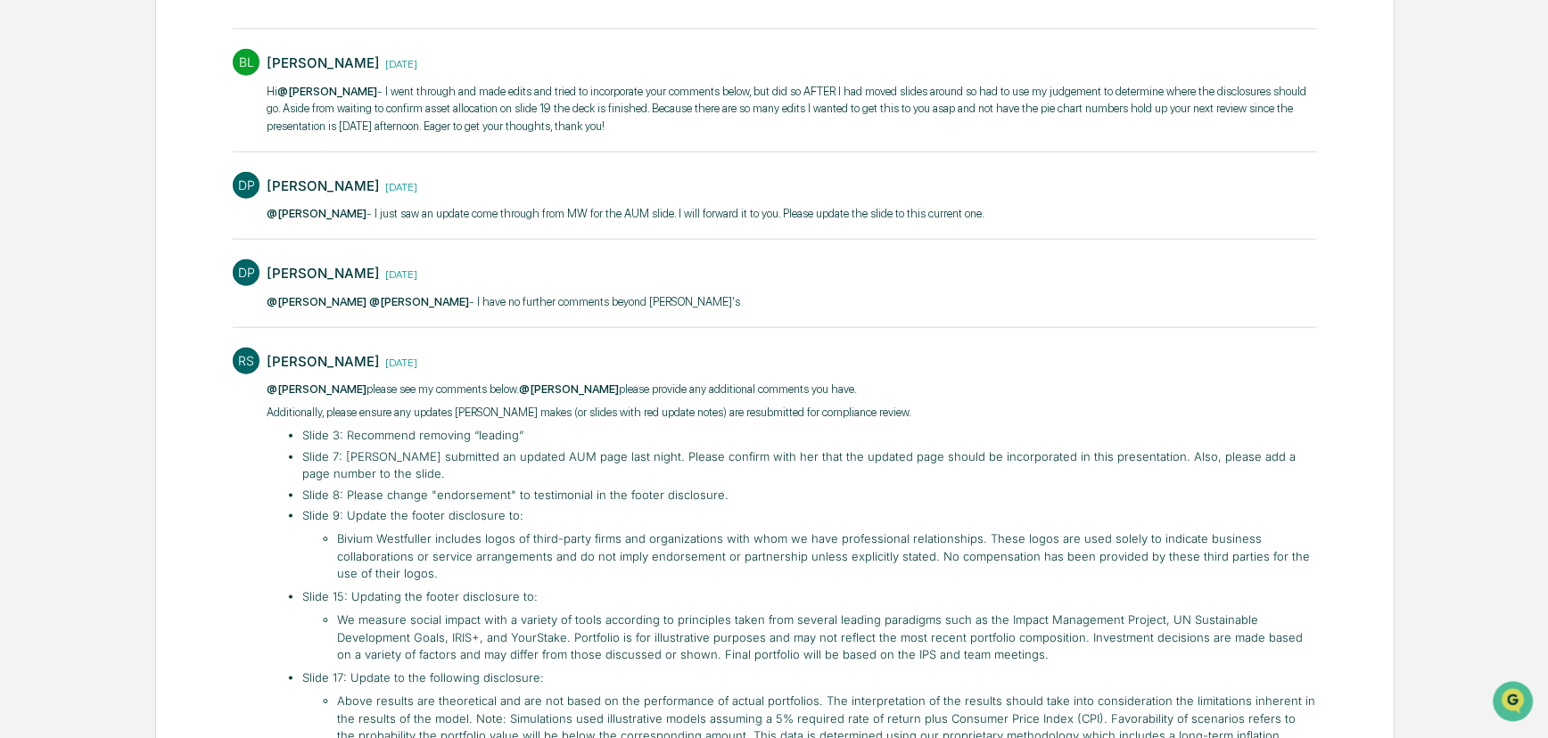
scroll to position [1321, 0]
